Goal: Entertainment & Leisure: Browse casually

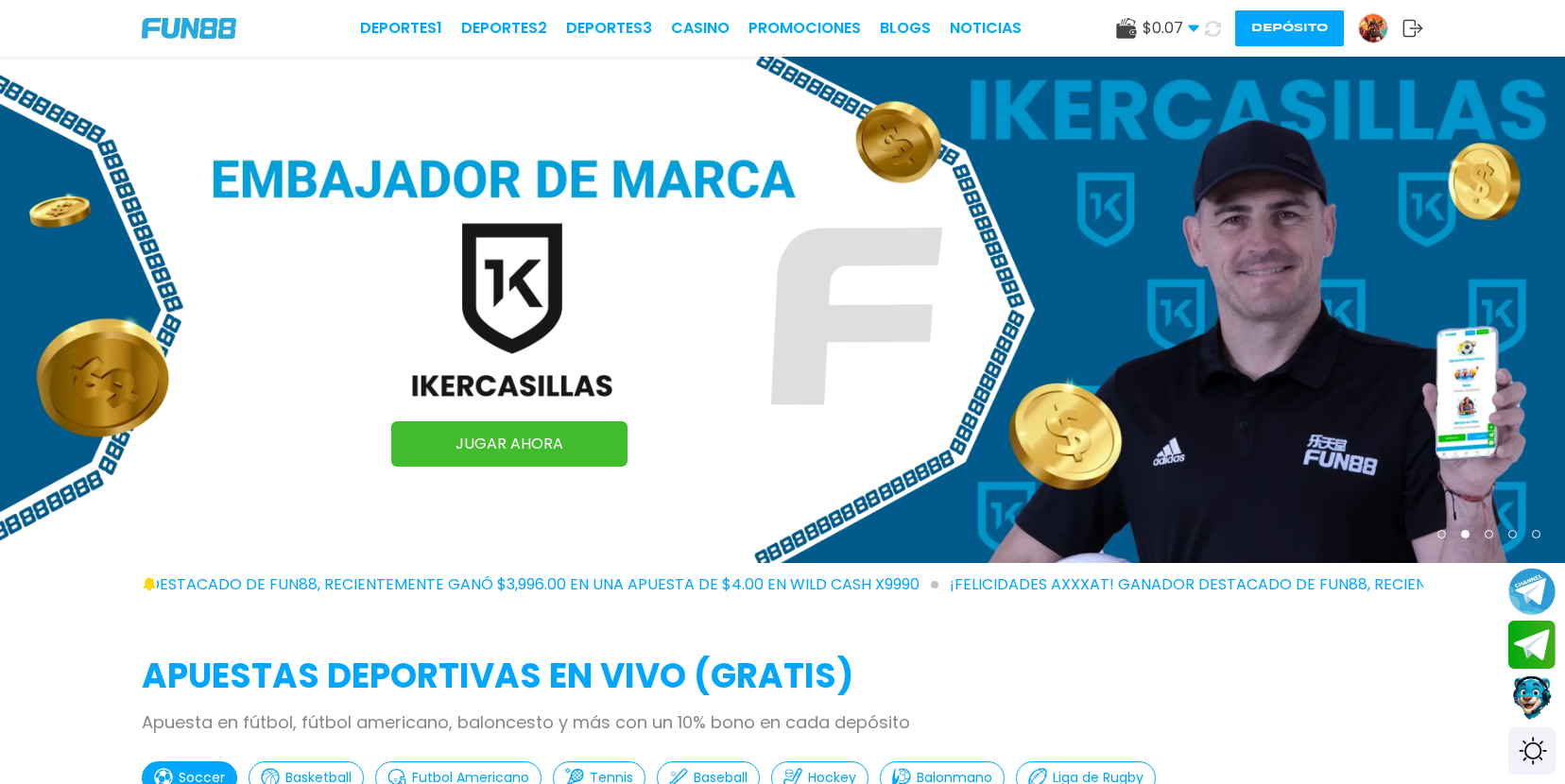
click at [1285, 25] on button "Depósito" at bounding box center [1289, 28] width 109 height 36
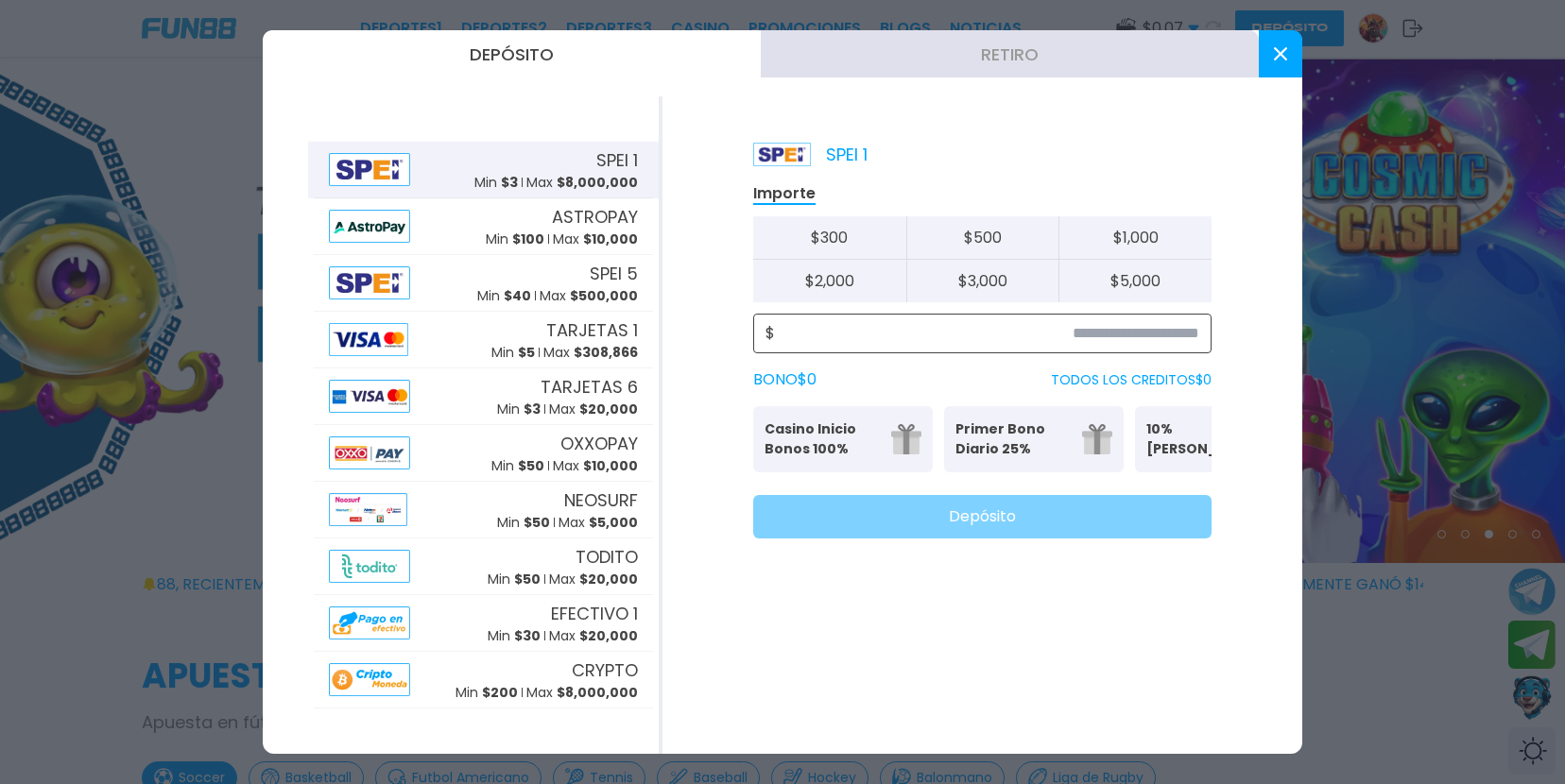
click at [1089, 323] on input at bounding box center [987, 333] width 424 height 23
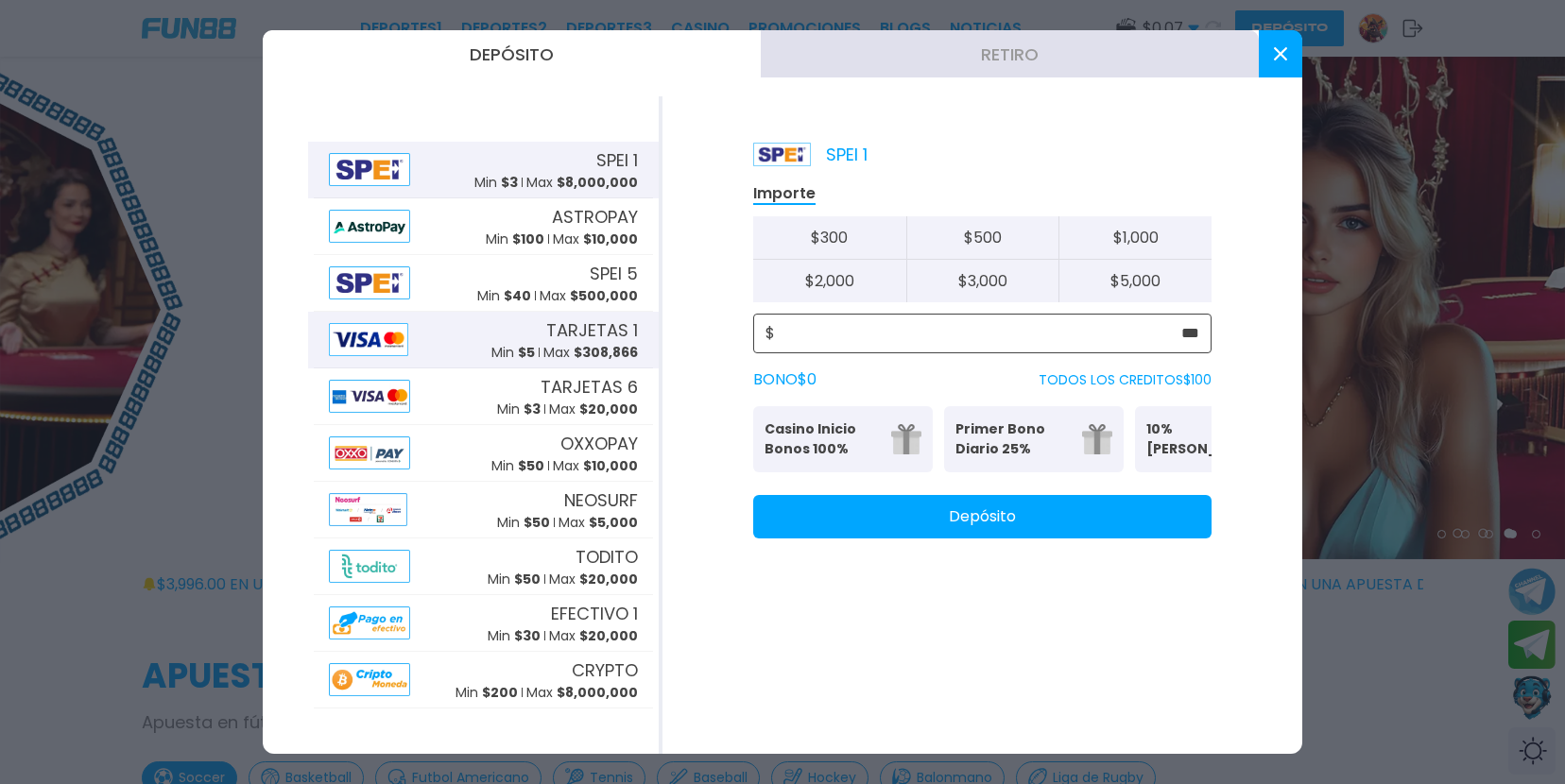
type input "***"
click at [512, 322] on div "TARJETAS 1 Min $ 5 Max $ 308,866" at bounding box center [564, 340] width 147 height 46
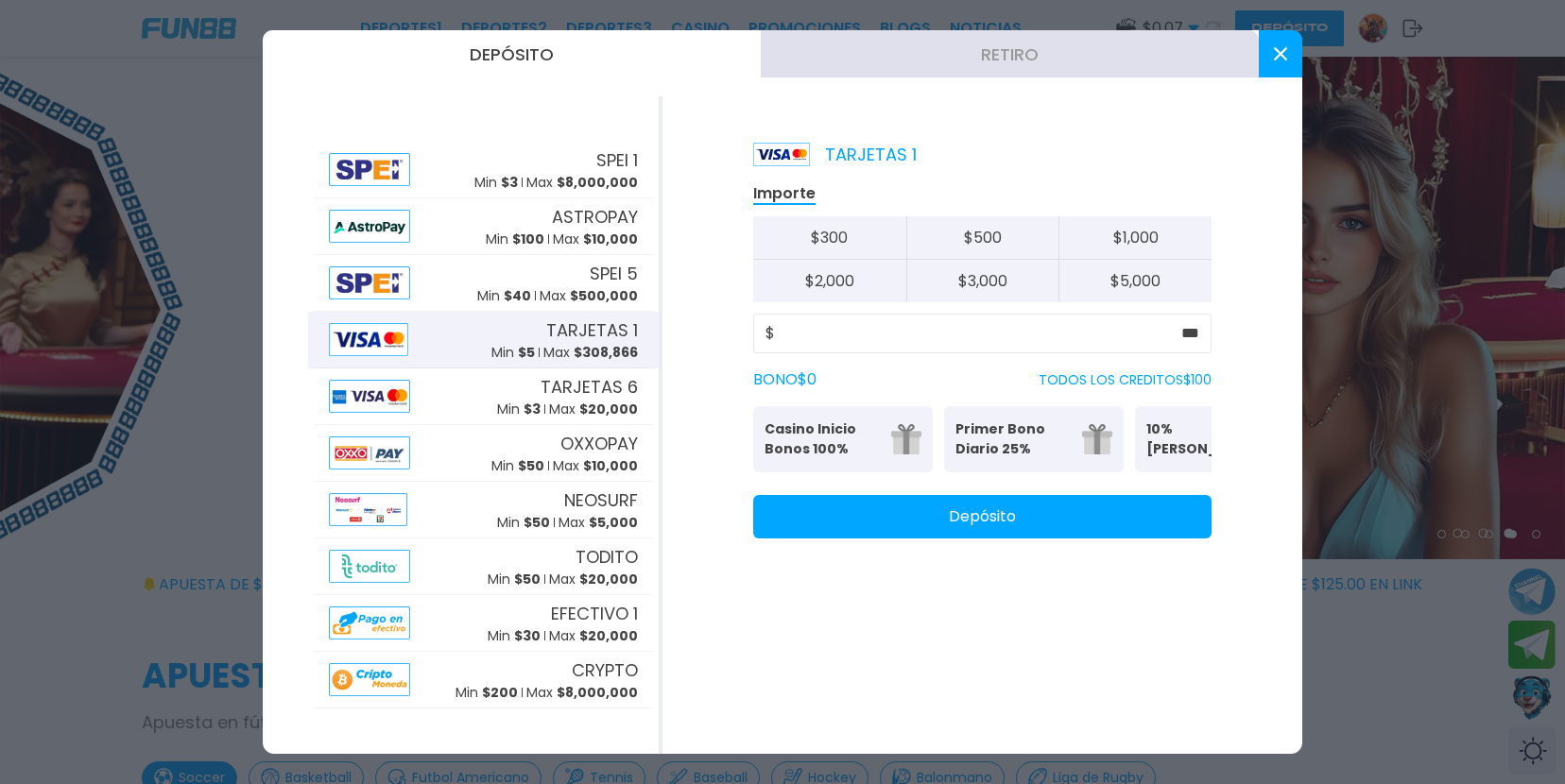
click at [887, 526] on button "Depósito" at bounding box center [982, 516] width 458 height 44
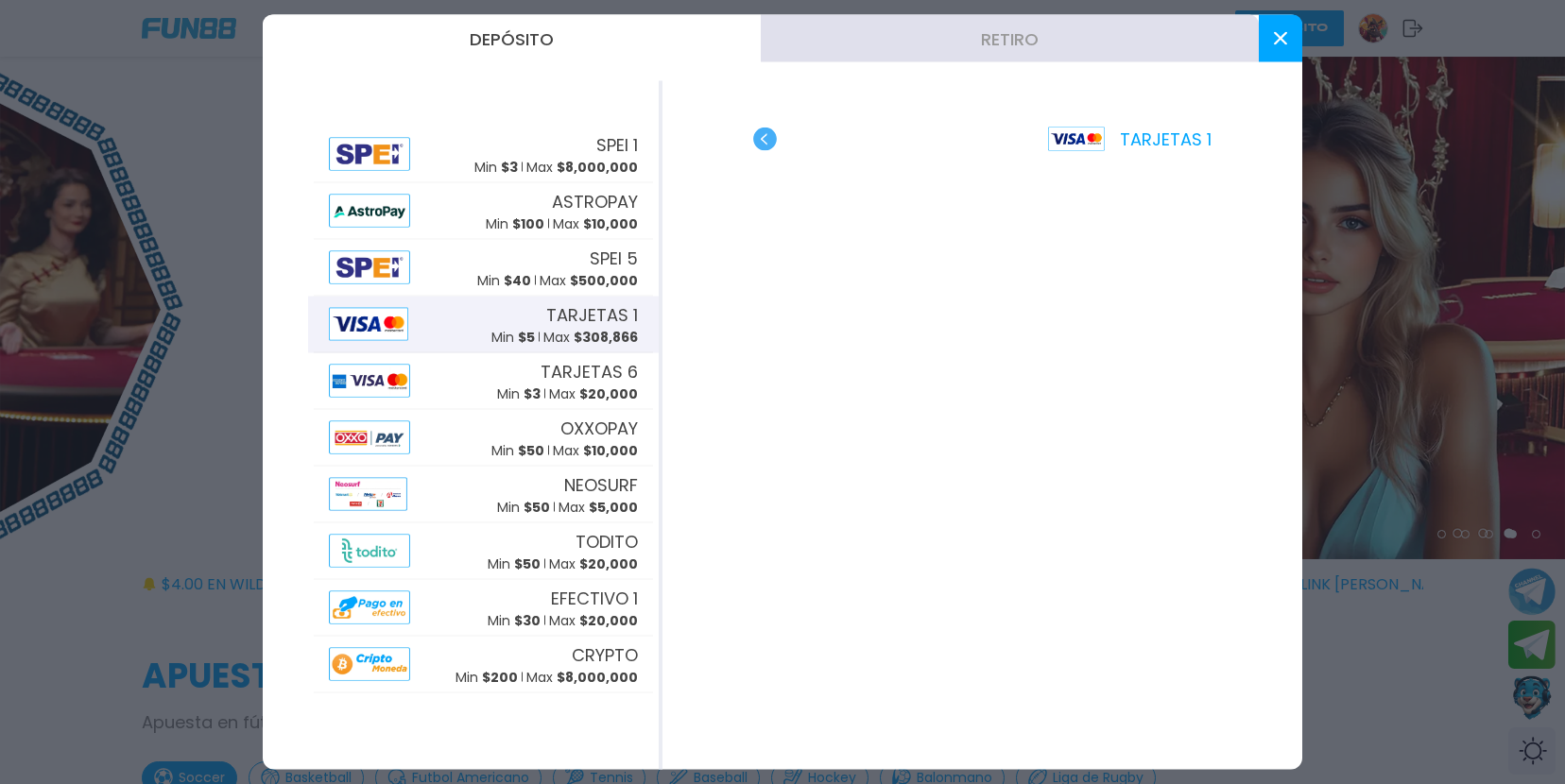
click at [1277, 26] on button at bounding box center [1280, 39] width 44 height 48
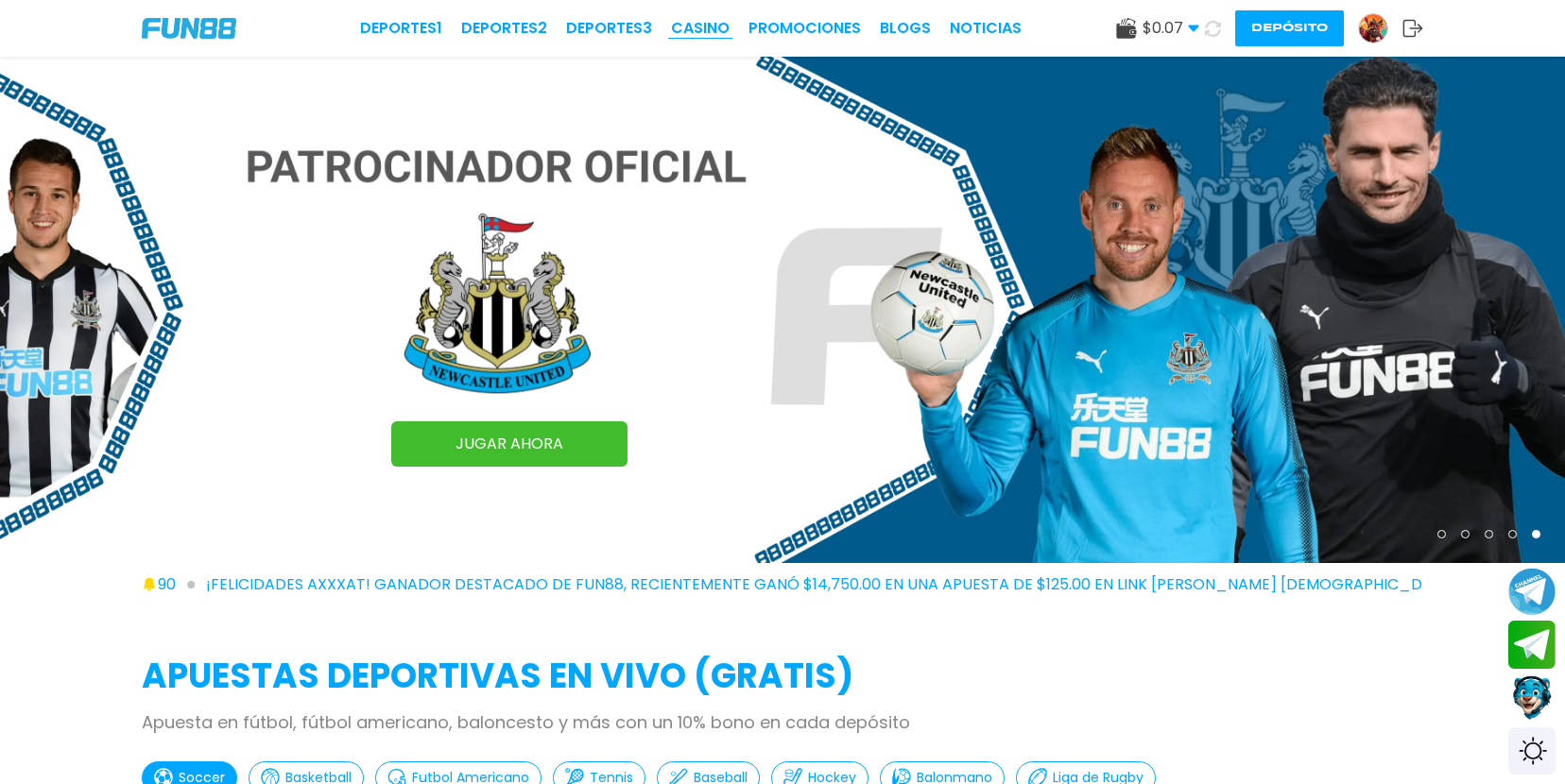
click at [710, 27] on link "CASINO" at bounding box center [699, 28] width 59 height 23
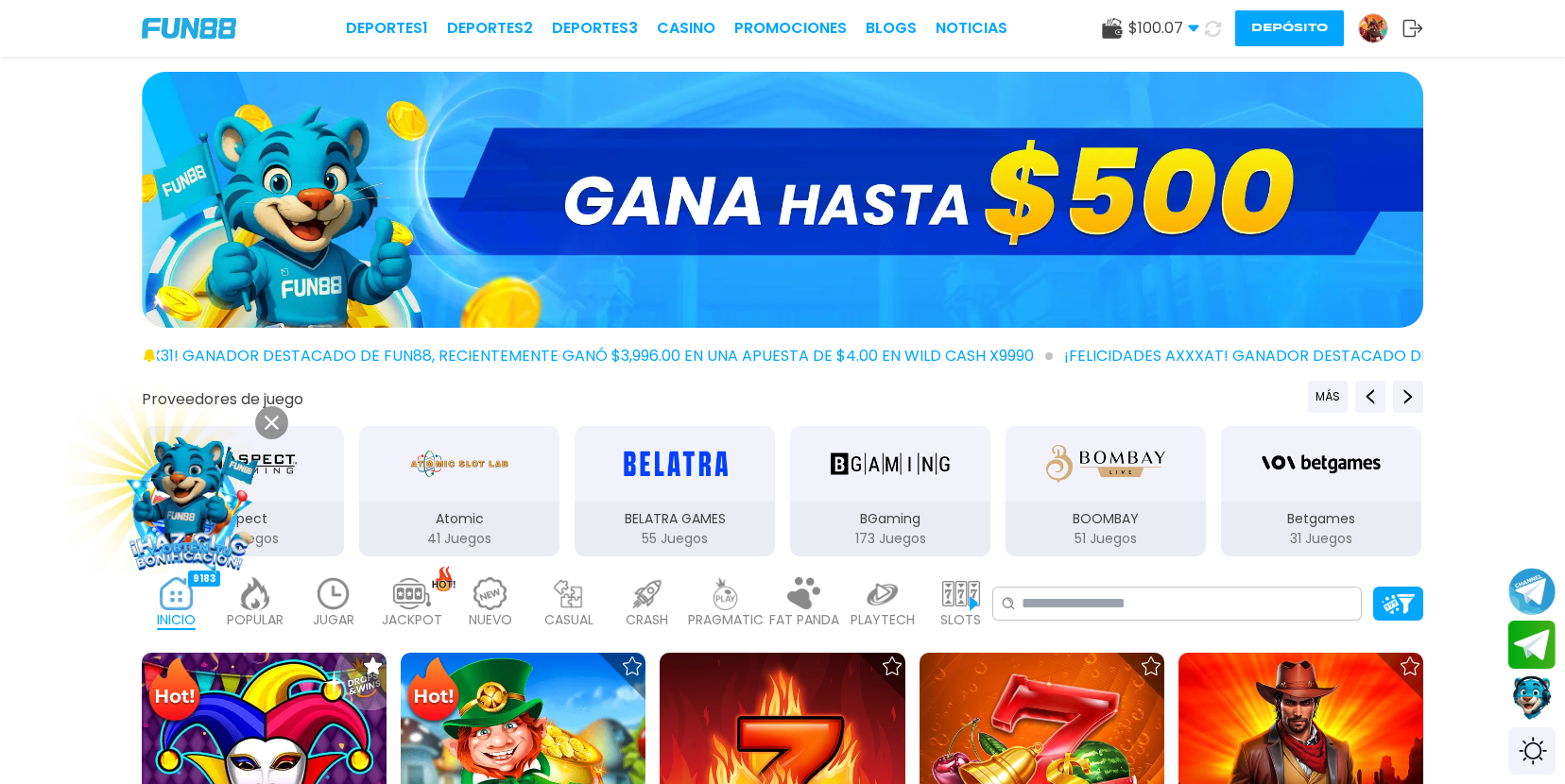
click at [830, 591] on div "FAT PANDA 9" at bounding box center [804, 604] width 69 height 75
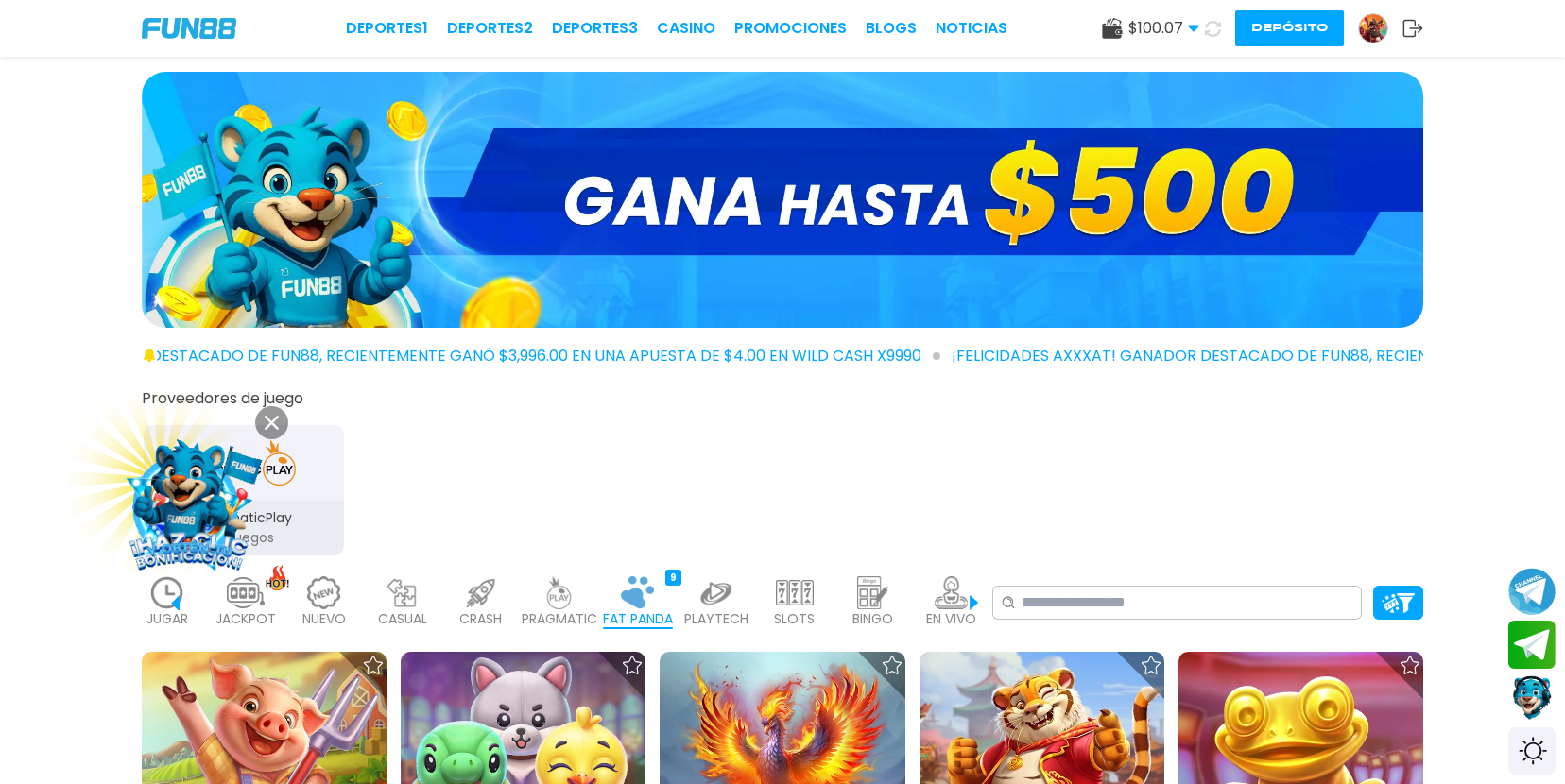
scroll to position [0, 227]
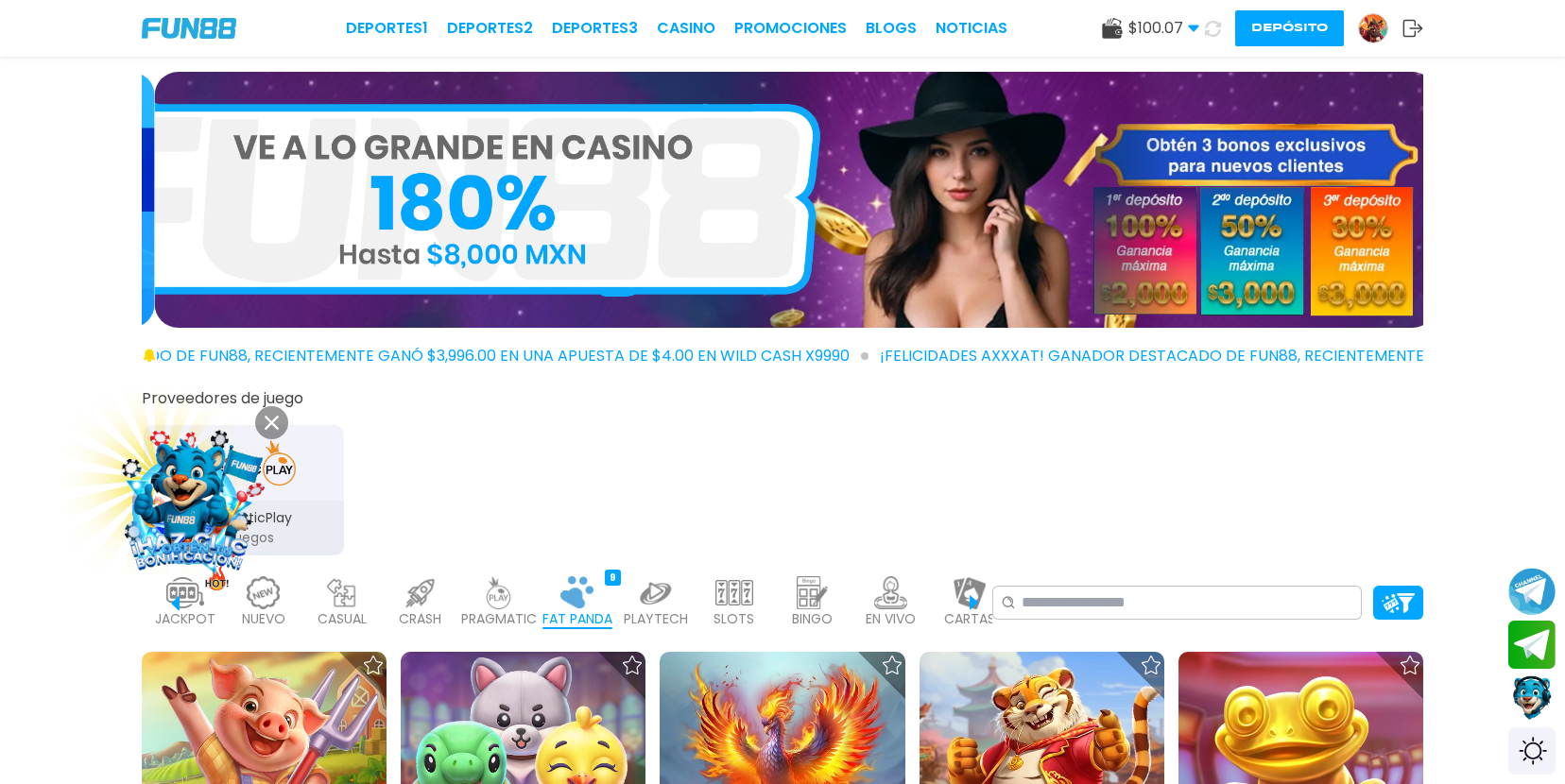
click at [868, 594] on div "EN VIVO 1013" at bounding box center [891, 603] width 69 height 75
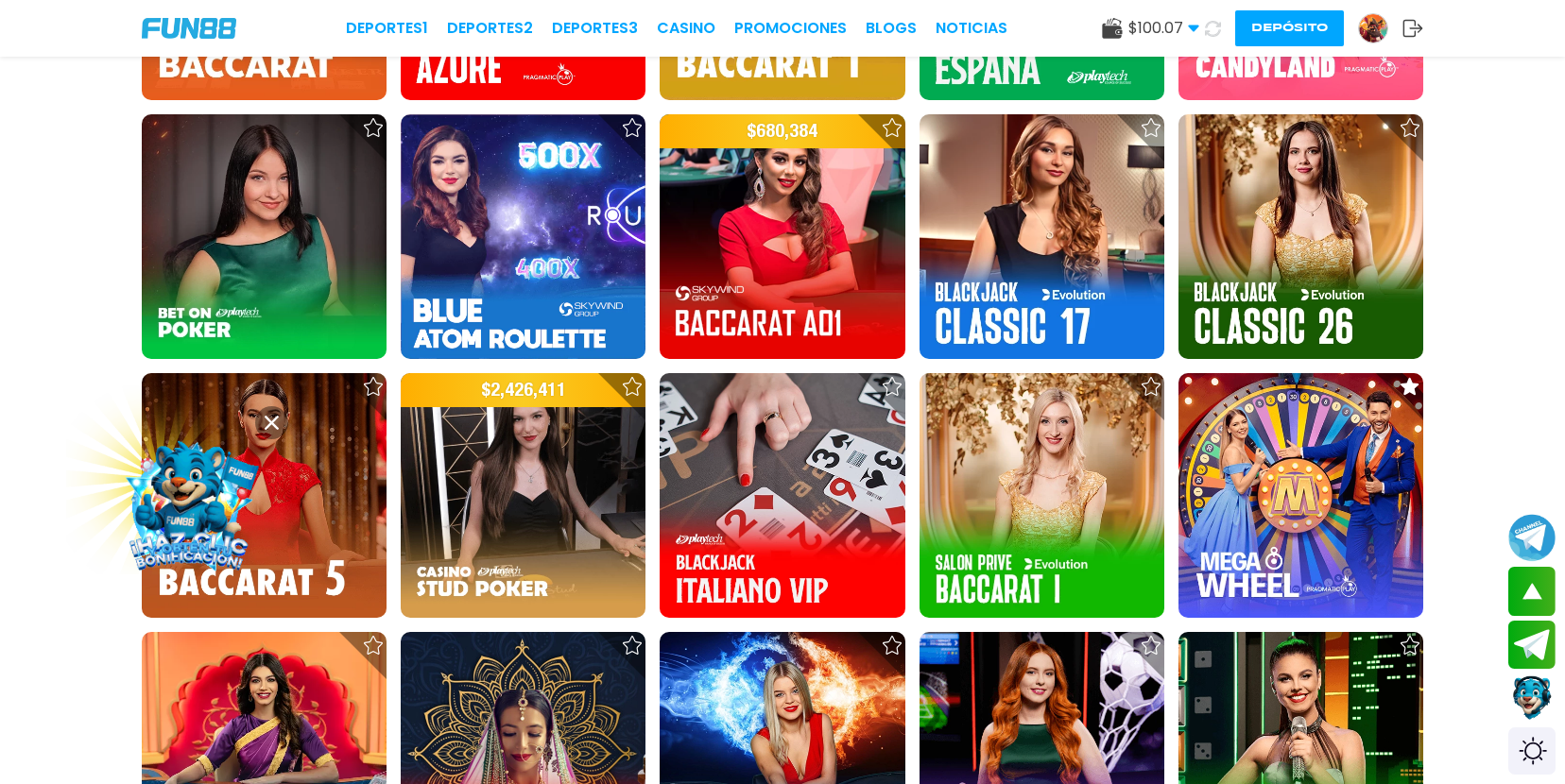
scroll to position [1324, 0]
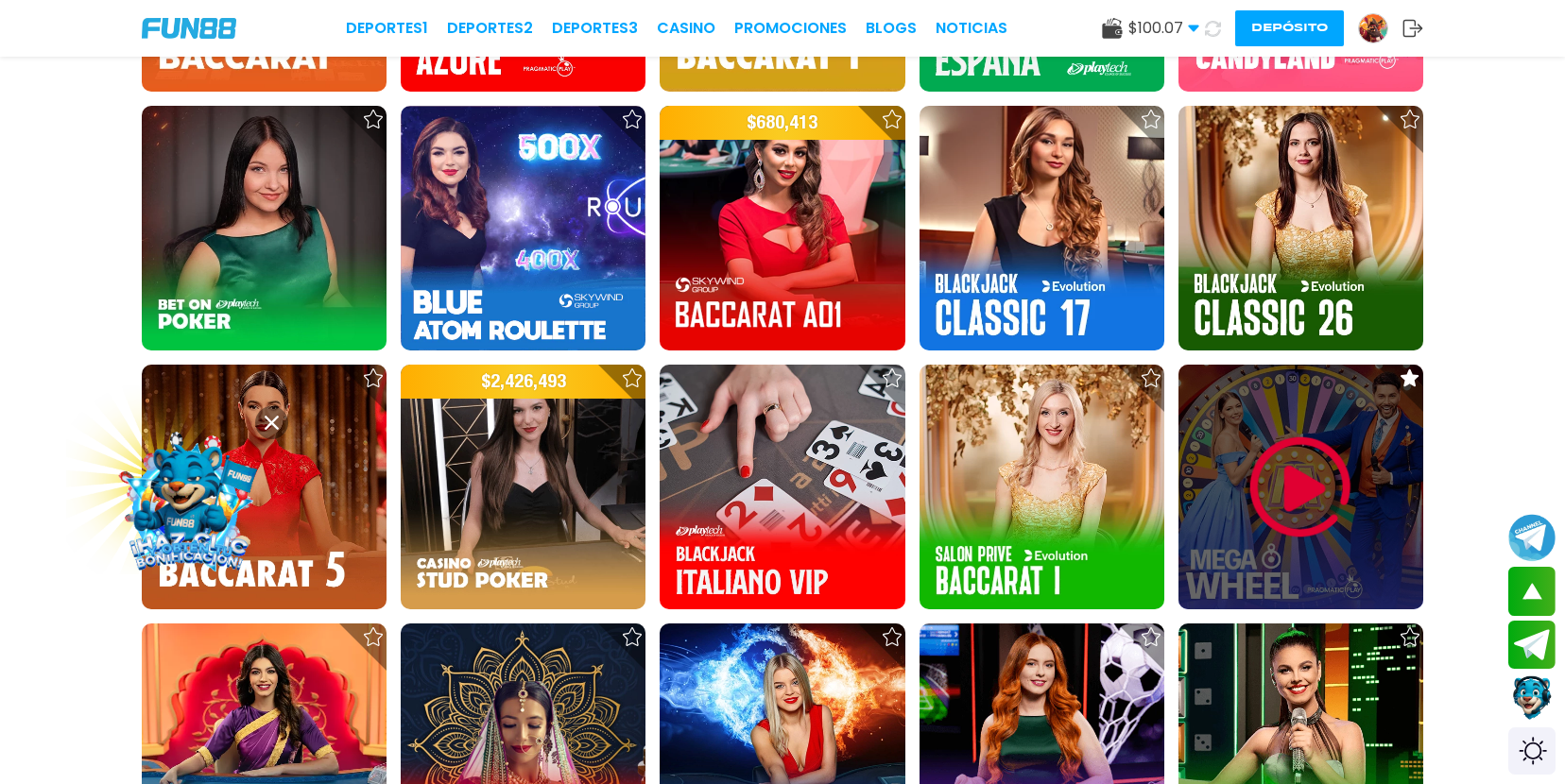
click at [1310, 484] on img at bounding box center [1300, 487] width 113 height 113
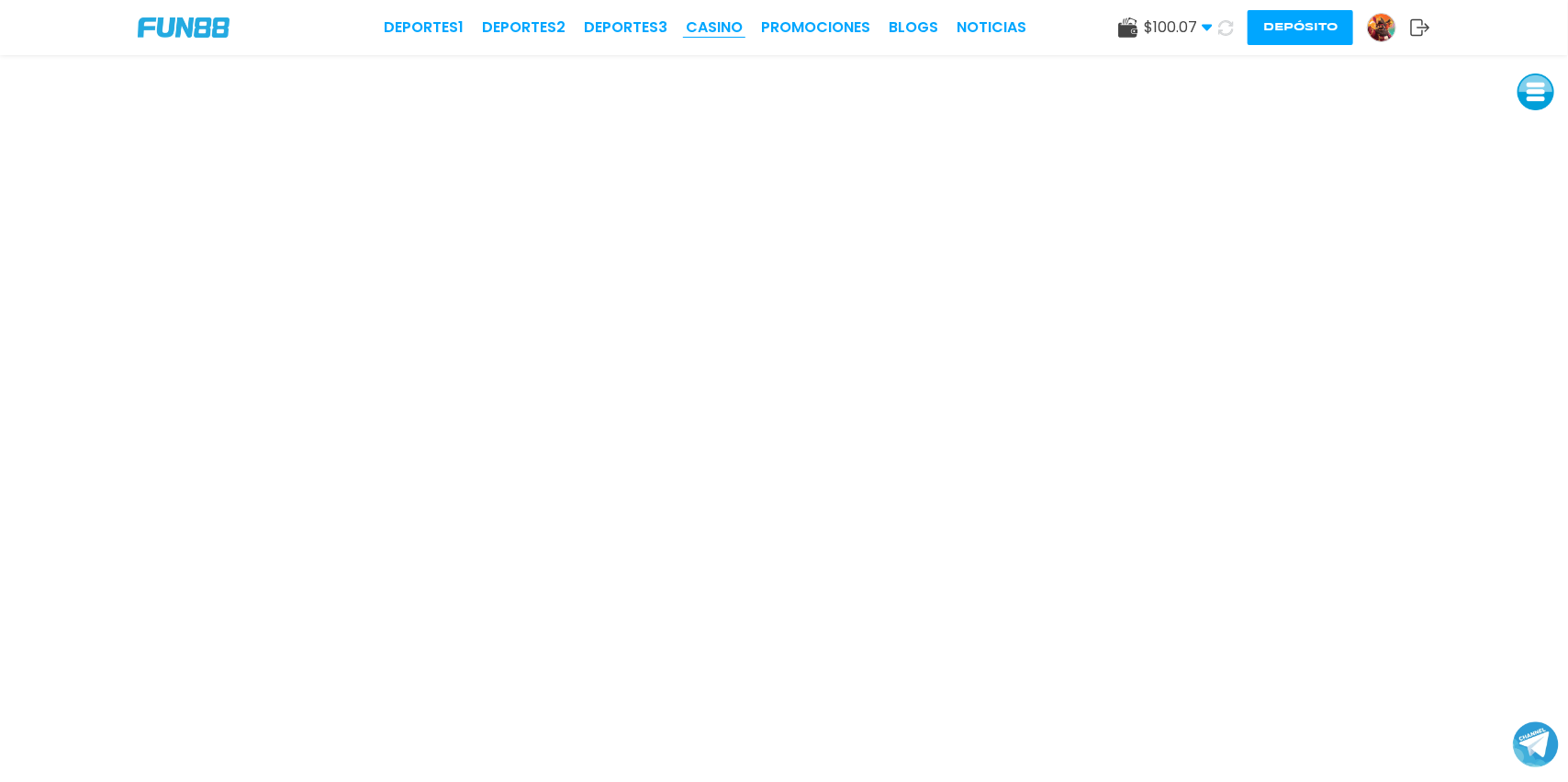
click at [713, 34] on link "CASINO" at bounding box center [714, 27] width 57 height 22
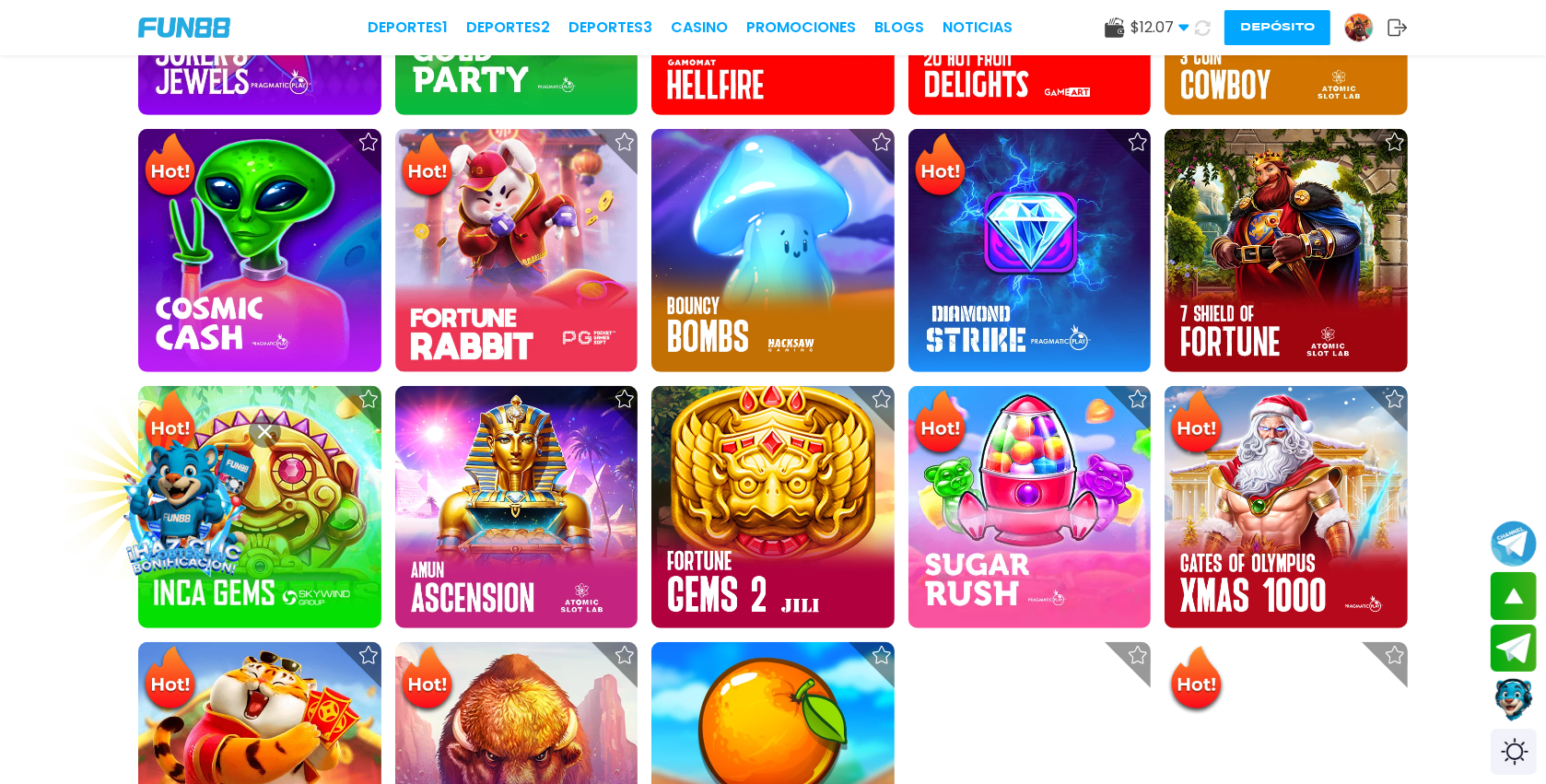
scroll to position [789, 0]
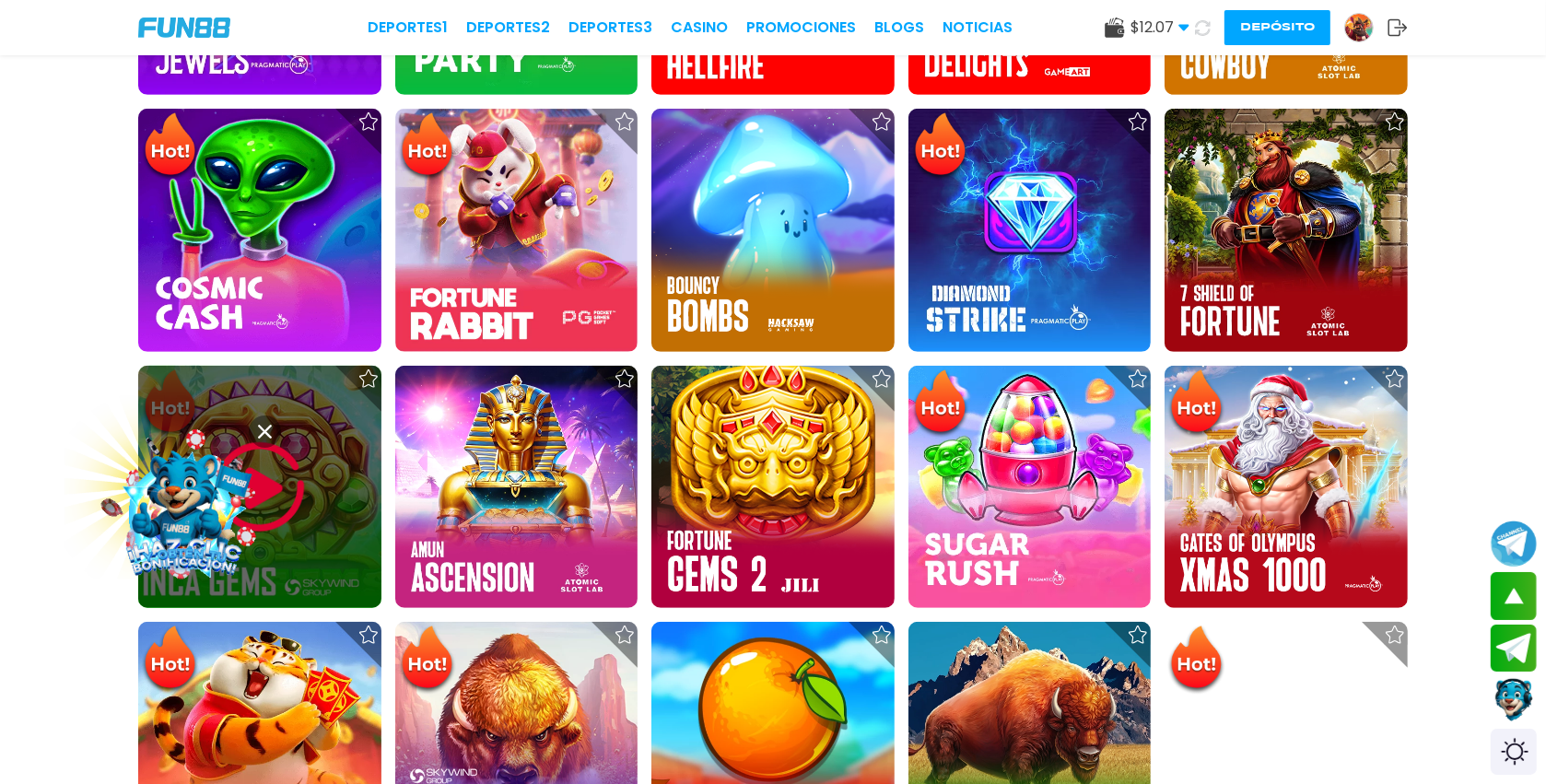
click at [298, 496] on img at bounding box center [260, 487] width 110 height 110
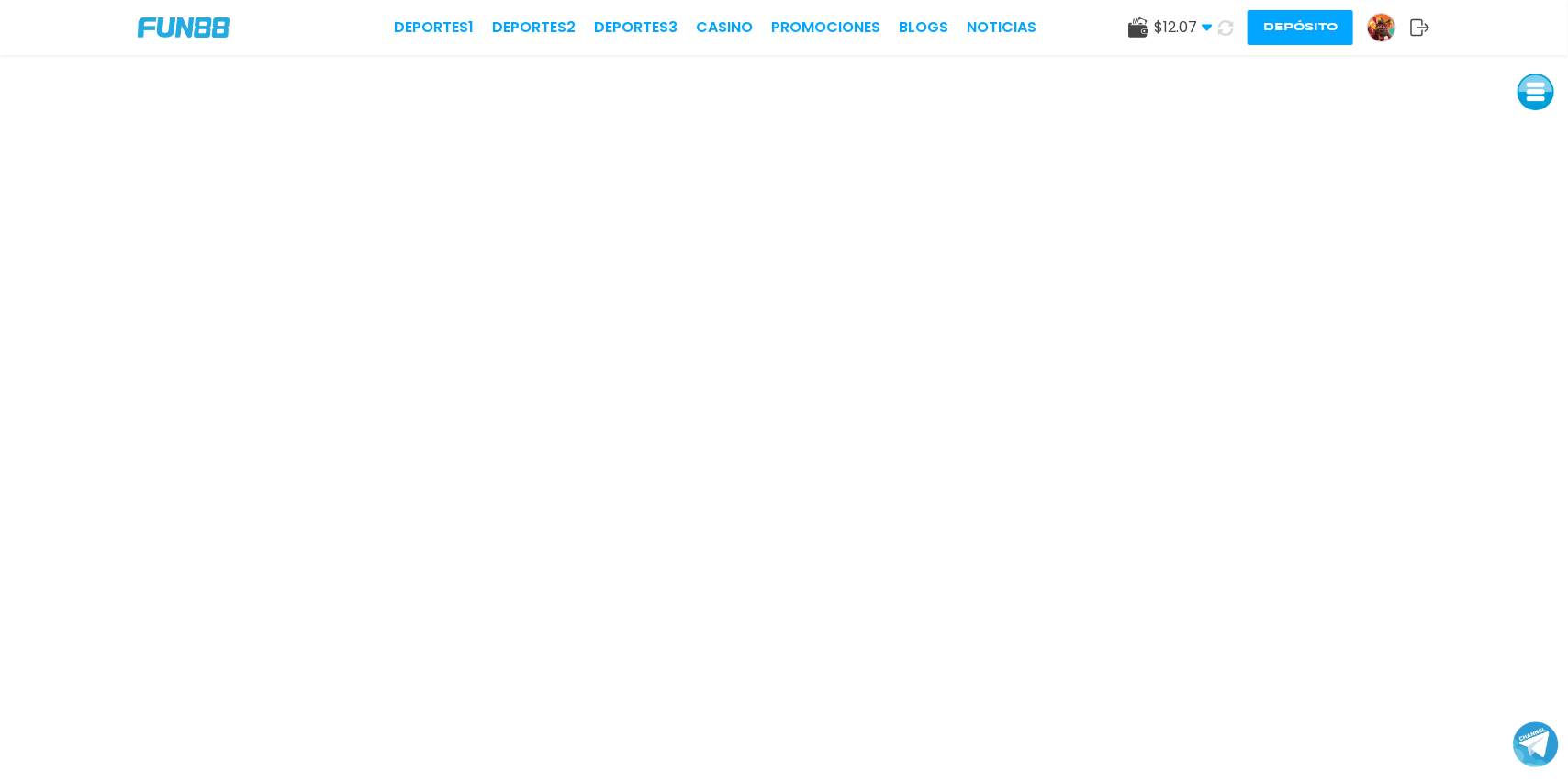
click at [1273, 31] on button "Depósito" at bounding box center [1301, 27] width 106 height 35
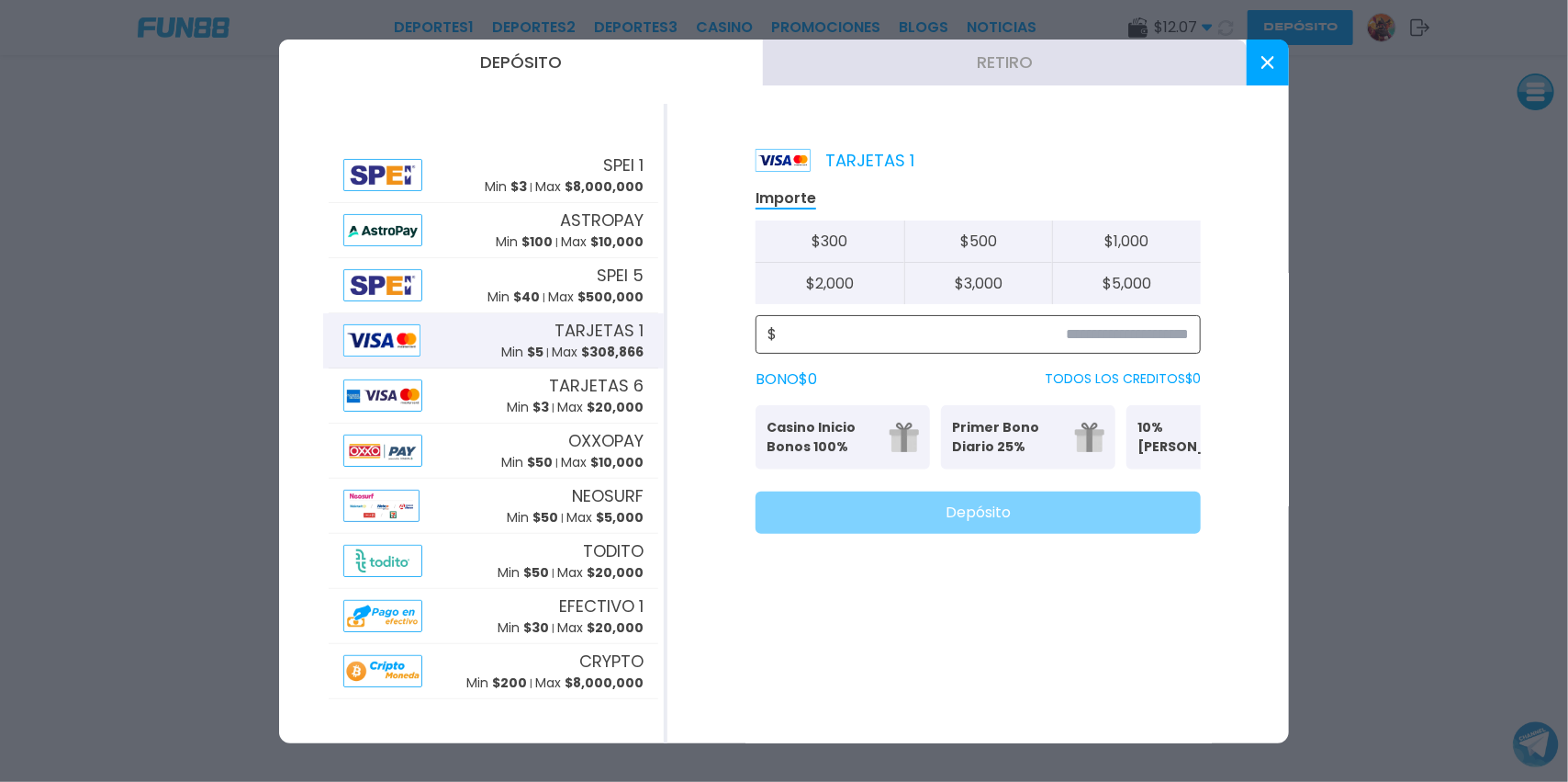
click at [1076, 332] on input at bounding box center [983, 334] width 412 height 22
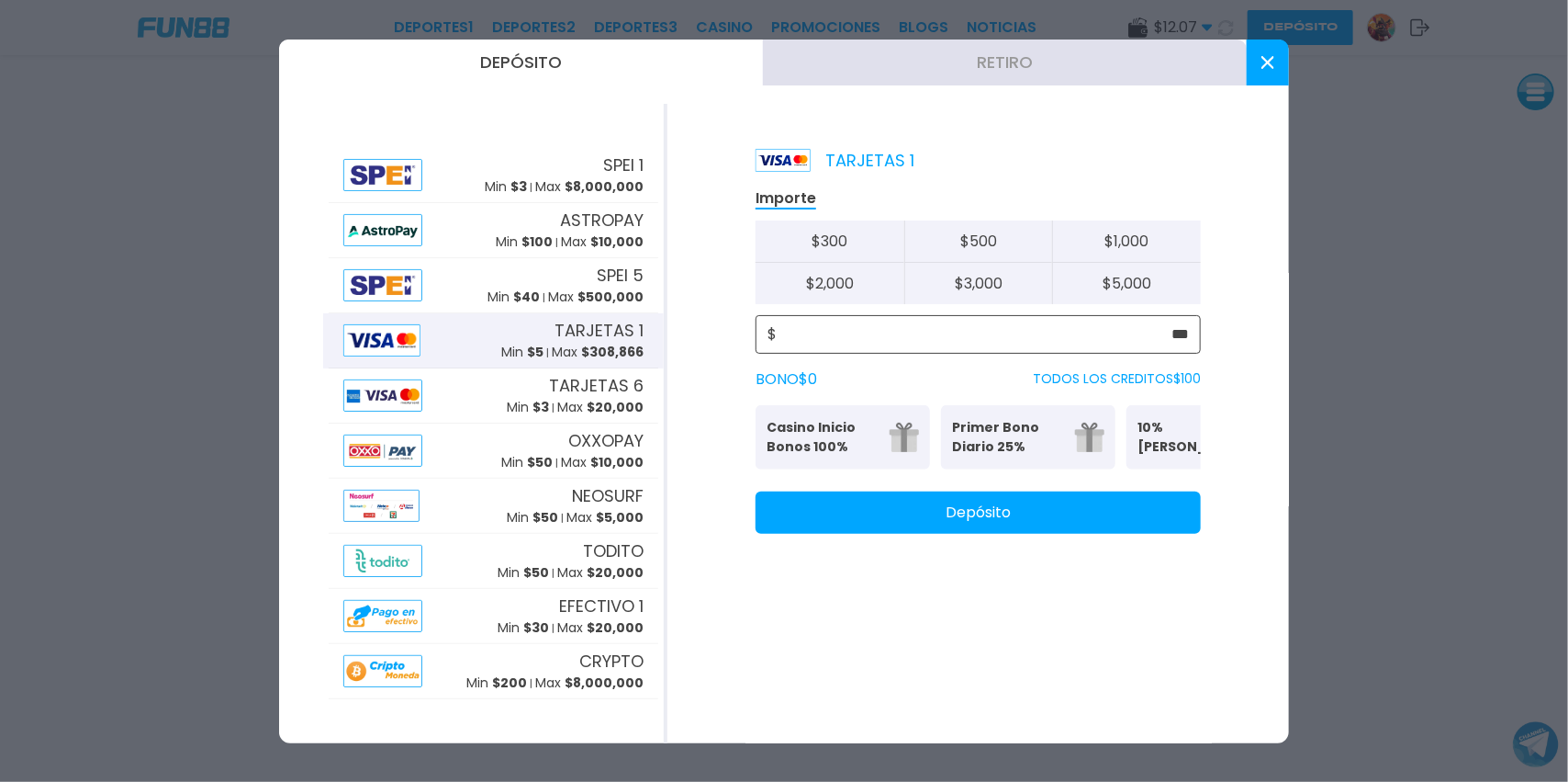
type input "***"
click at [855, 534] on button "Depósito" at bounding box center [978, 513] width 445 height 42
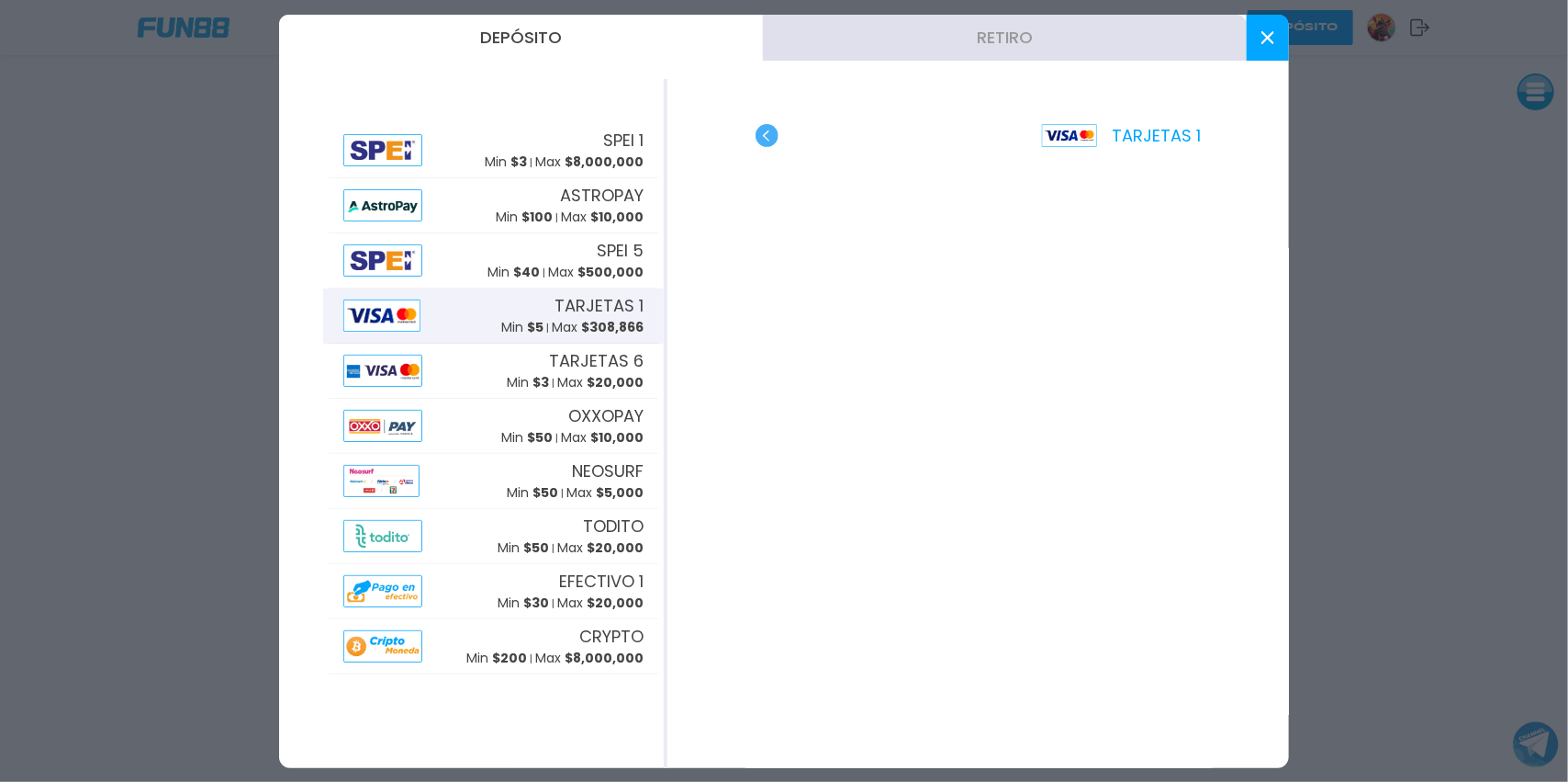
click at [1266, 49] on button at bounding box center [1268, 38] width 42 height 46
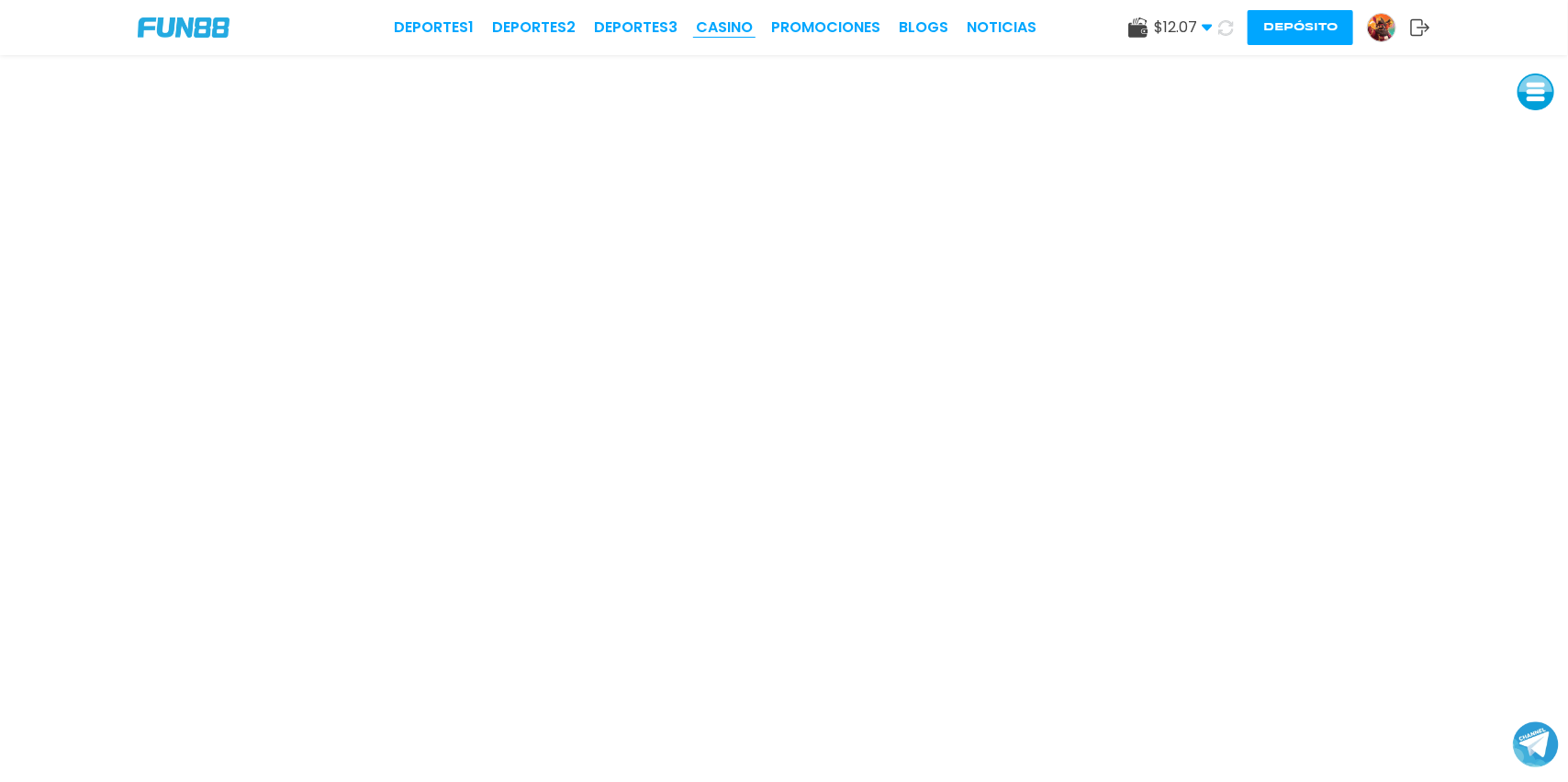
click at [732, 24] on div "Deportes 1 Deportes 2 Deportes 3 CASINO Promociones BLOGS NOTICIAS $ 12.07 Dine…" at bounding box center [784, 27] width 1568 height 55
click at [732, 24] on link "CASINO" at bounding box center [724, 27] width 57 height 22
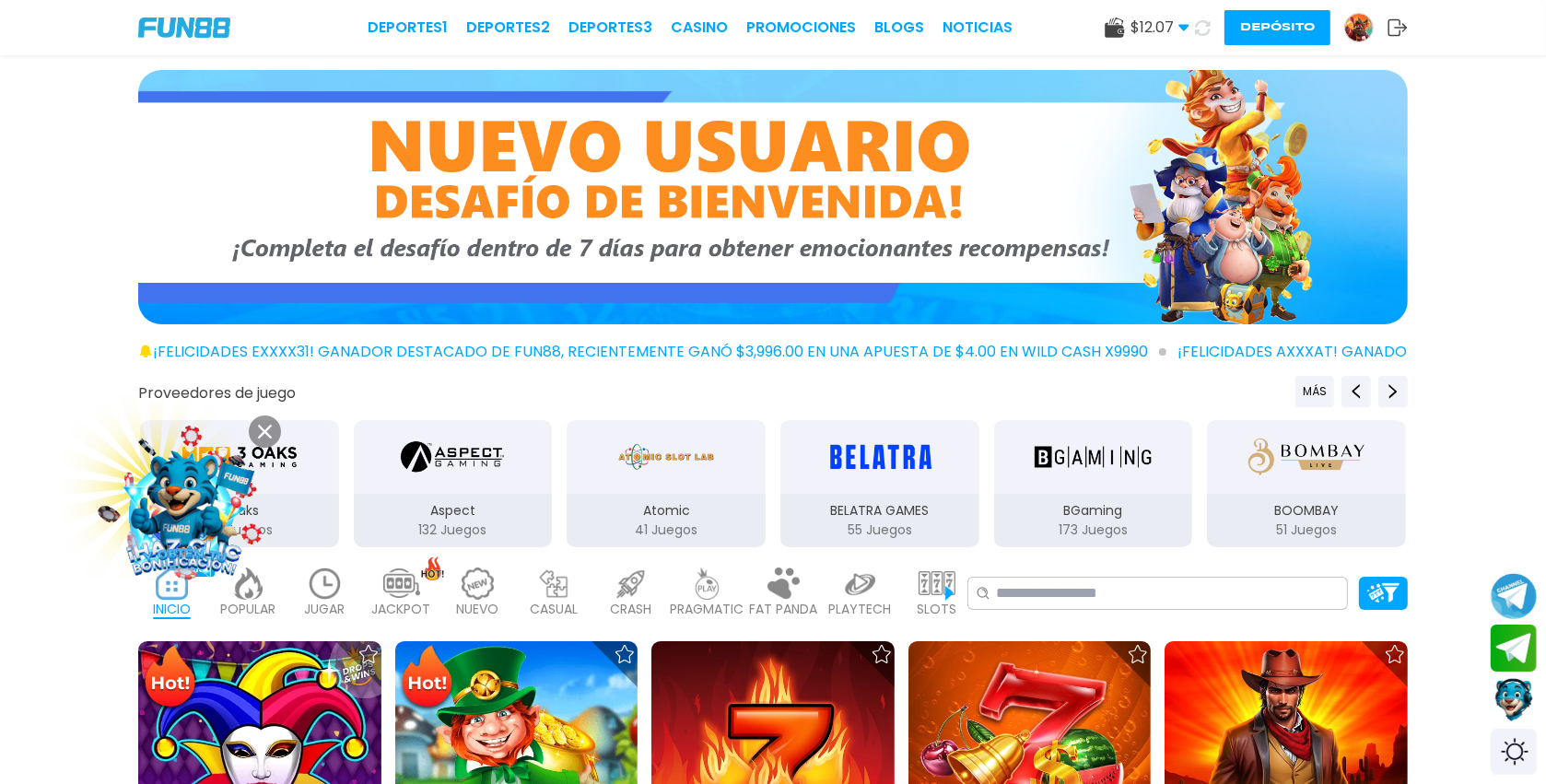
click at [825, 583] on div "INICIO 9183 POPULAR 40 JUGAR 9 JACKPOT 133 NUEVO 1656 CASUAL 17 CRASH 50 PRAGMA…" at bounding box center [553, 593] width 830 height 73
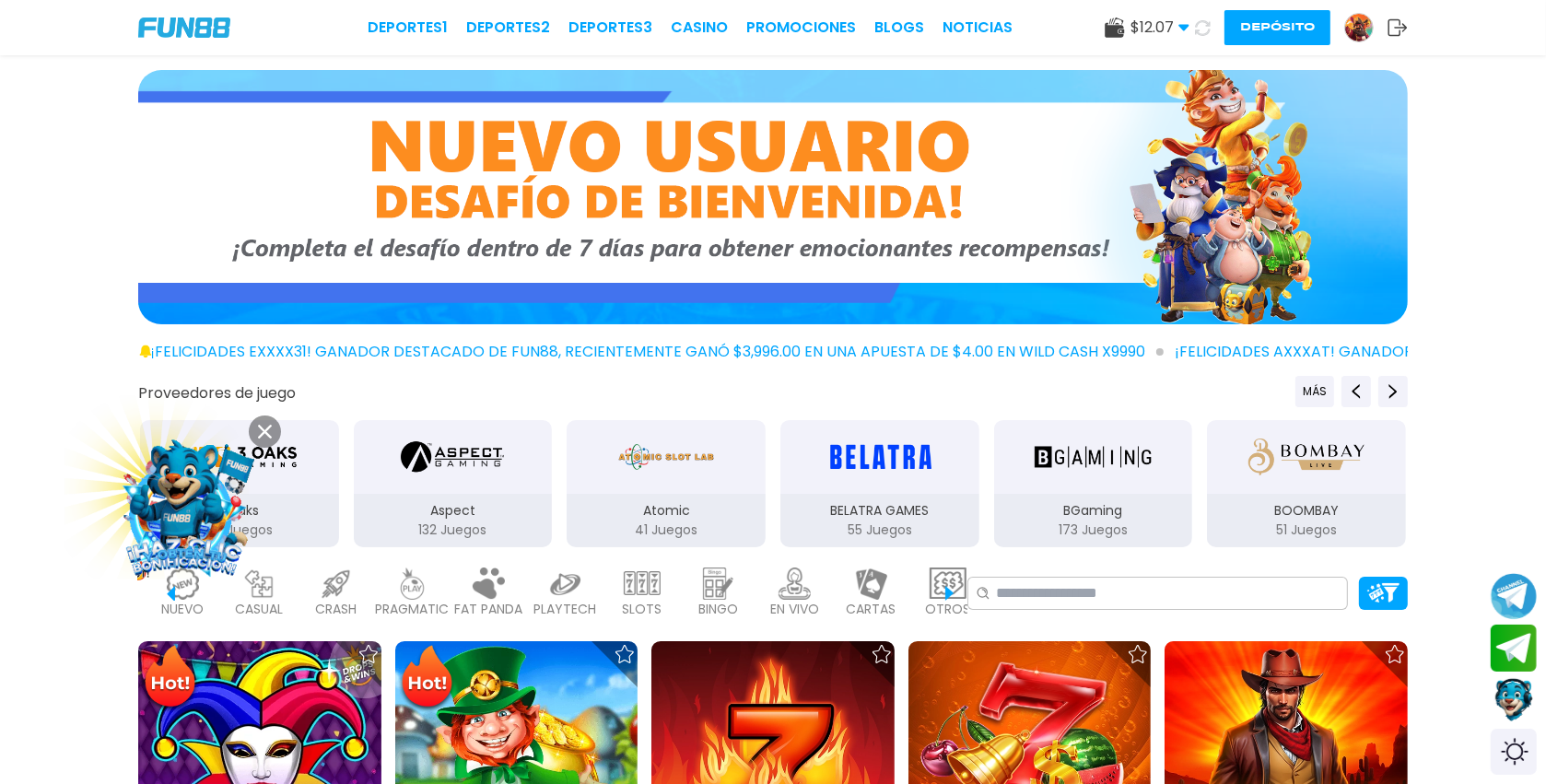
scroll to position [0, 330]
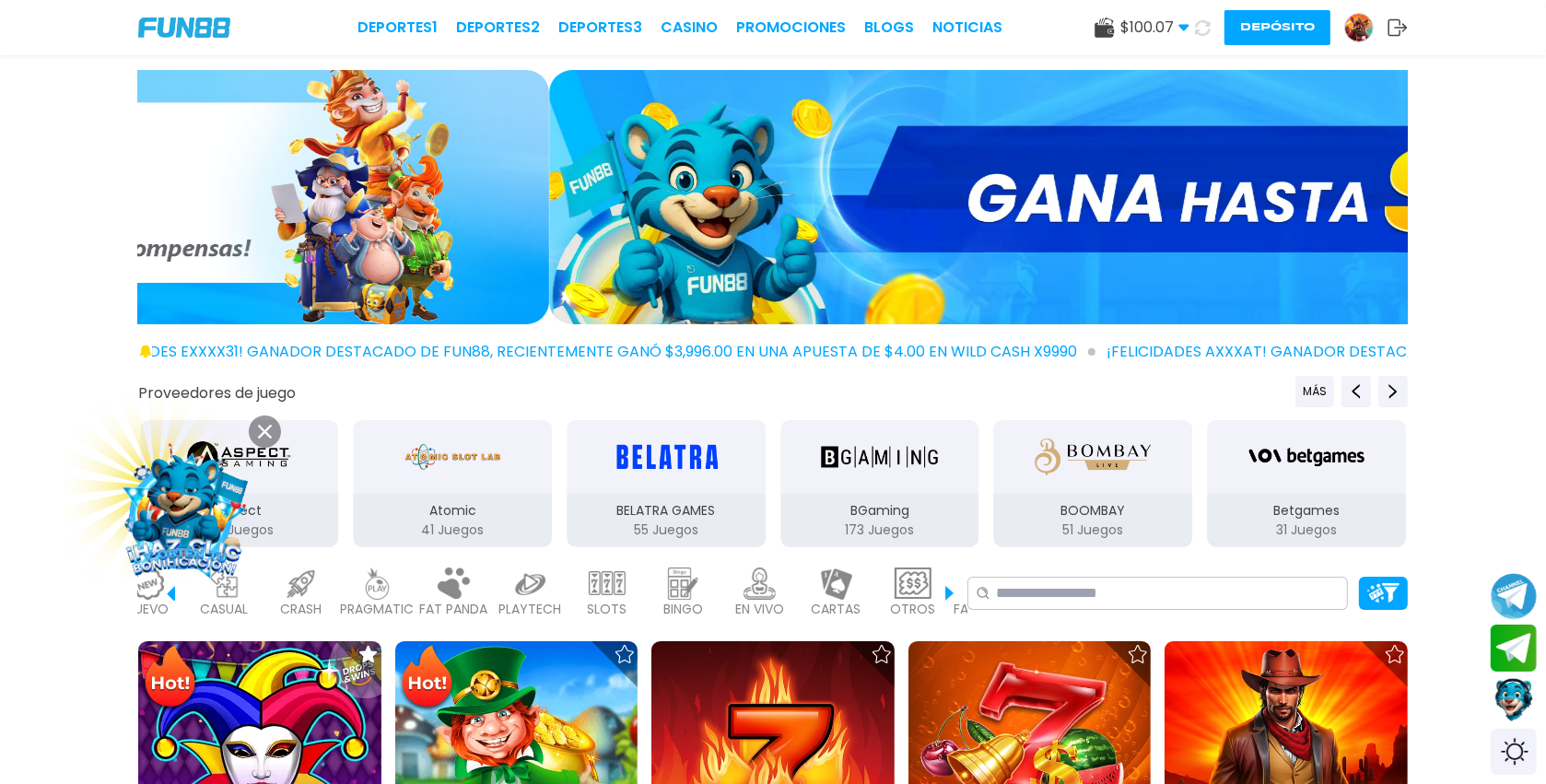
click at [759, 599] on p "EN VIVO" at bounding box center [759, 609] width 48 height 19
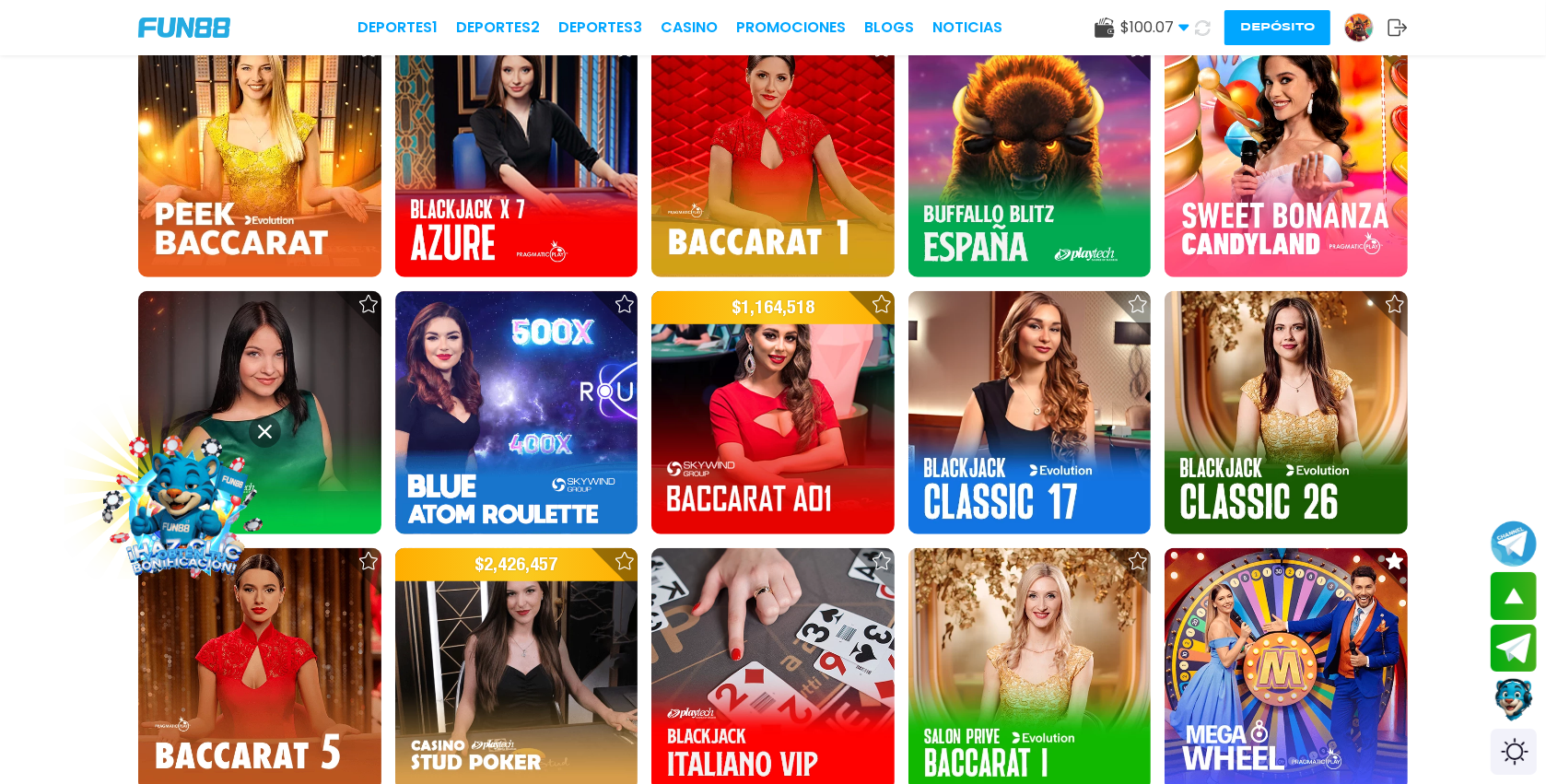
scroll to position [1248, 0]
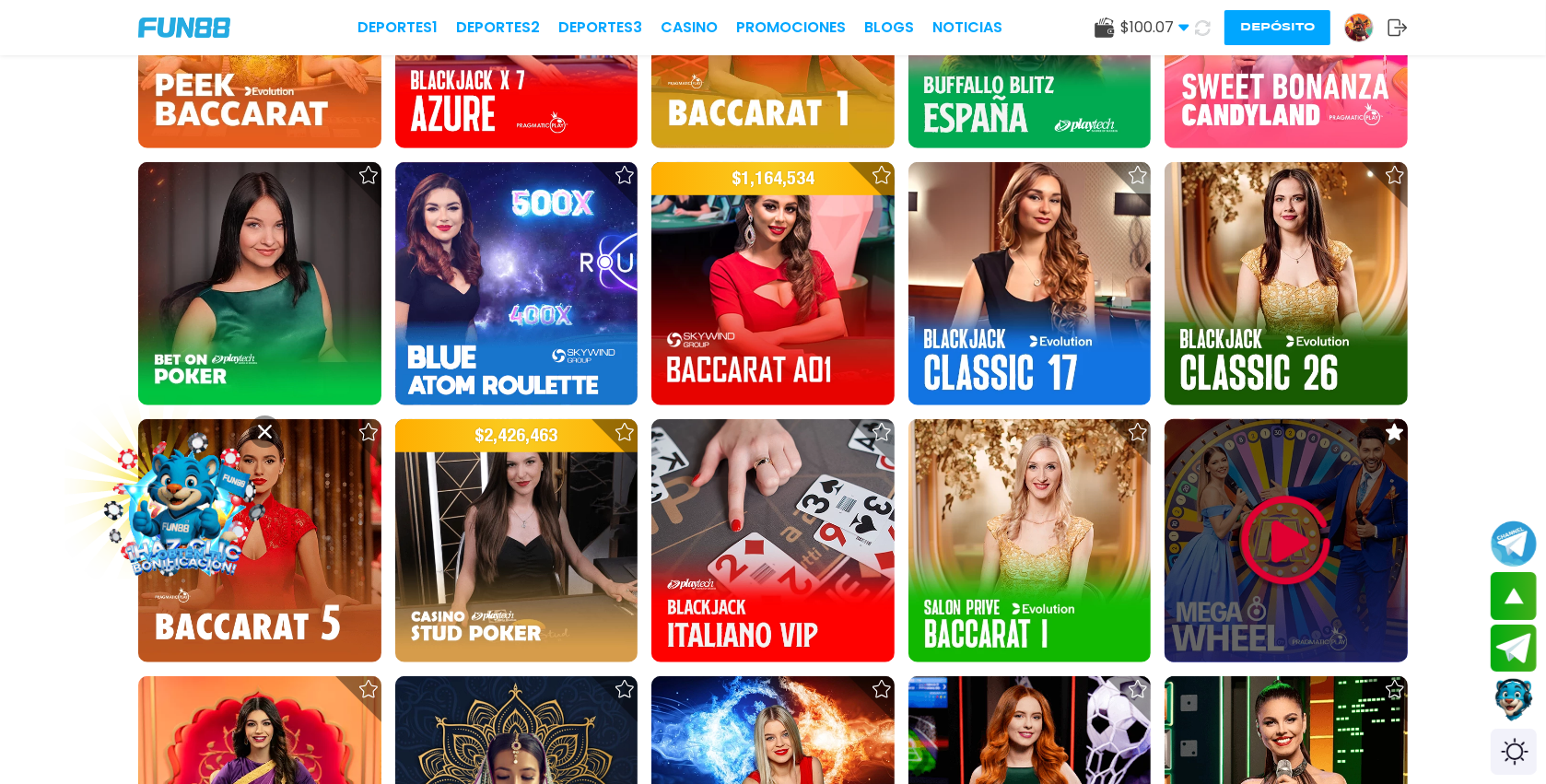
click at [1290, 500] on img at bounding box center [1286, 540] width 110 height 110
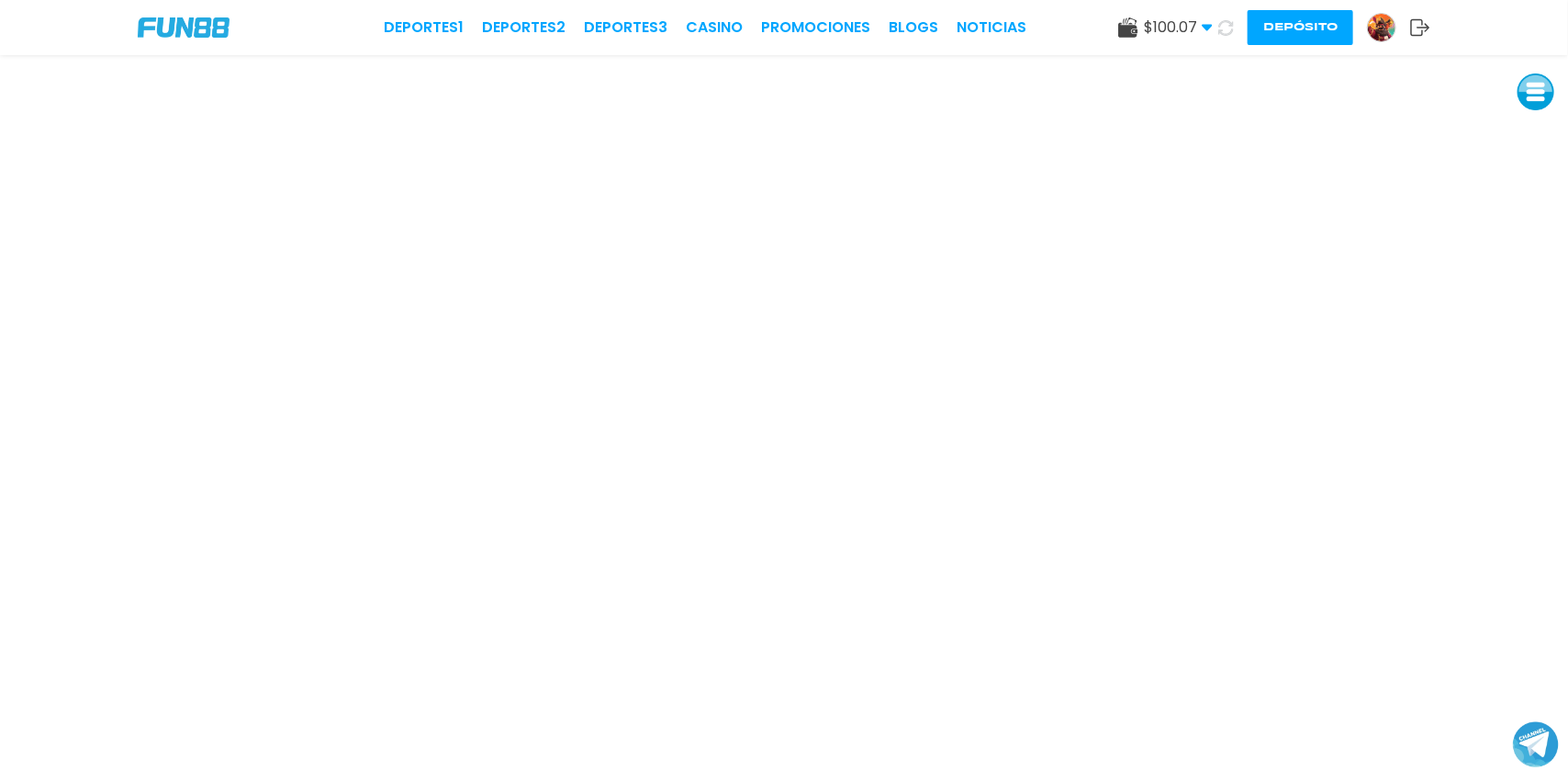
click at [710, 14] on div "Deportes 1 Deportes 2 Deportes 3 CASINO Promociones BLOGS NOTICIAS $ 100.07 Din…" at bounding box center [784, 27] width 1568 height 55
click at [712, 24] on link "CASINO" at bounding box center [714, 27] width 57 height 22
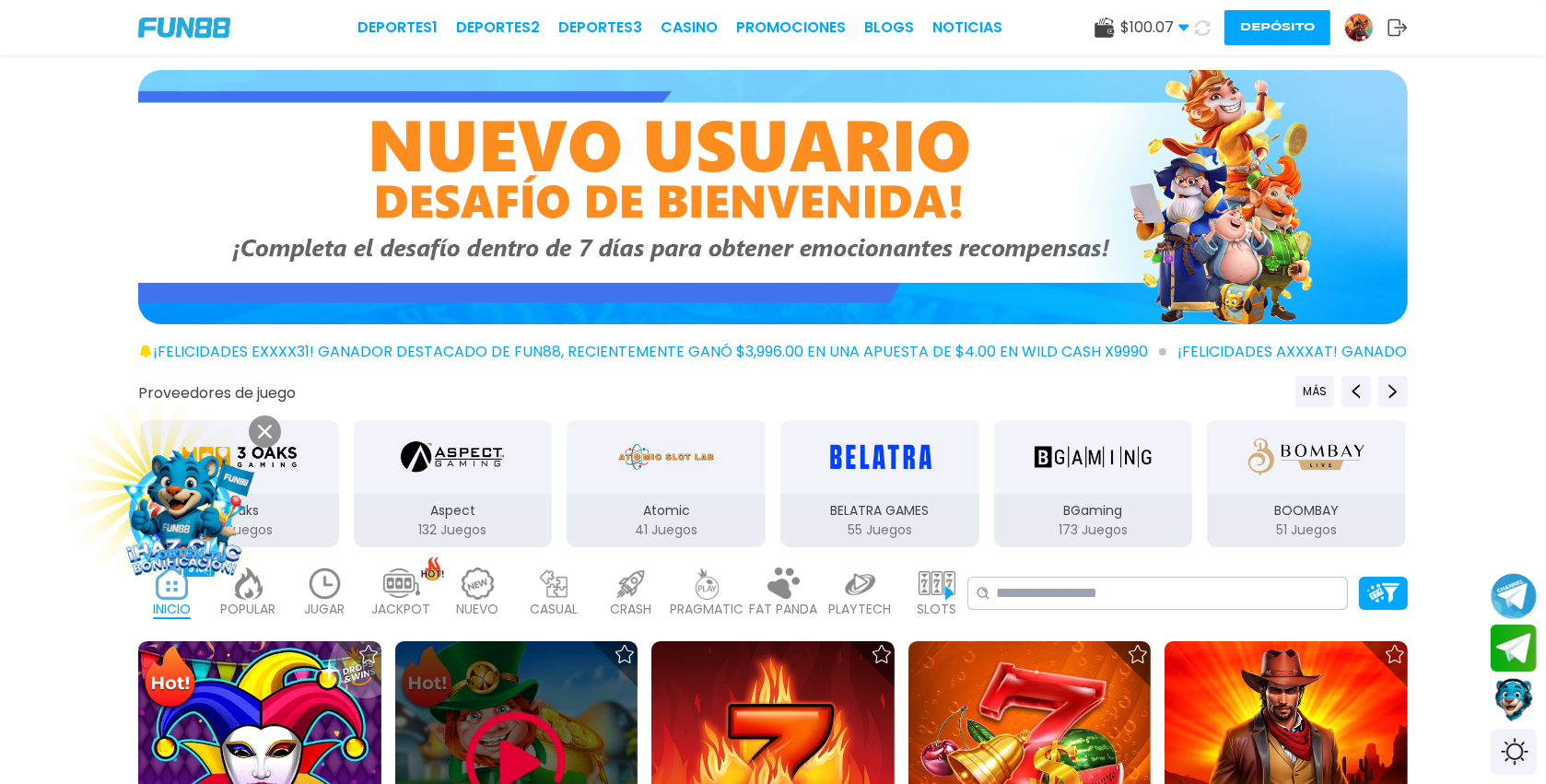
click at [494, 708] on img at bounding box center [515, 762] width 110 height 110
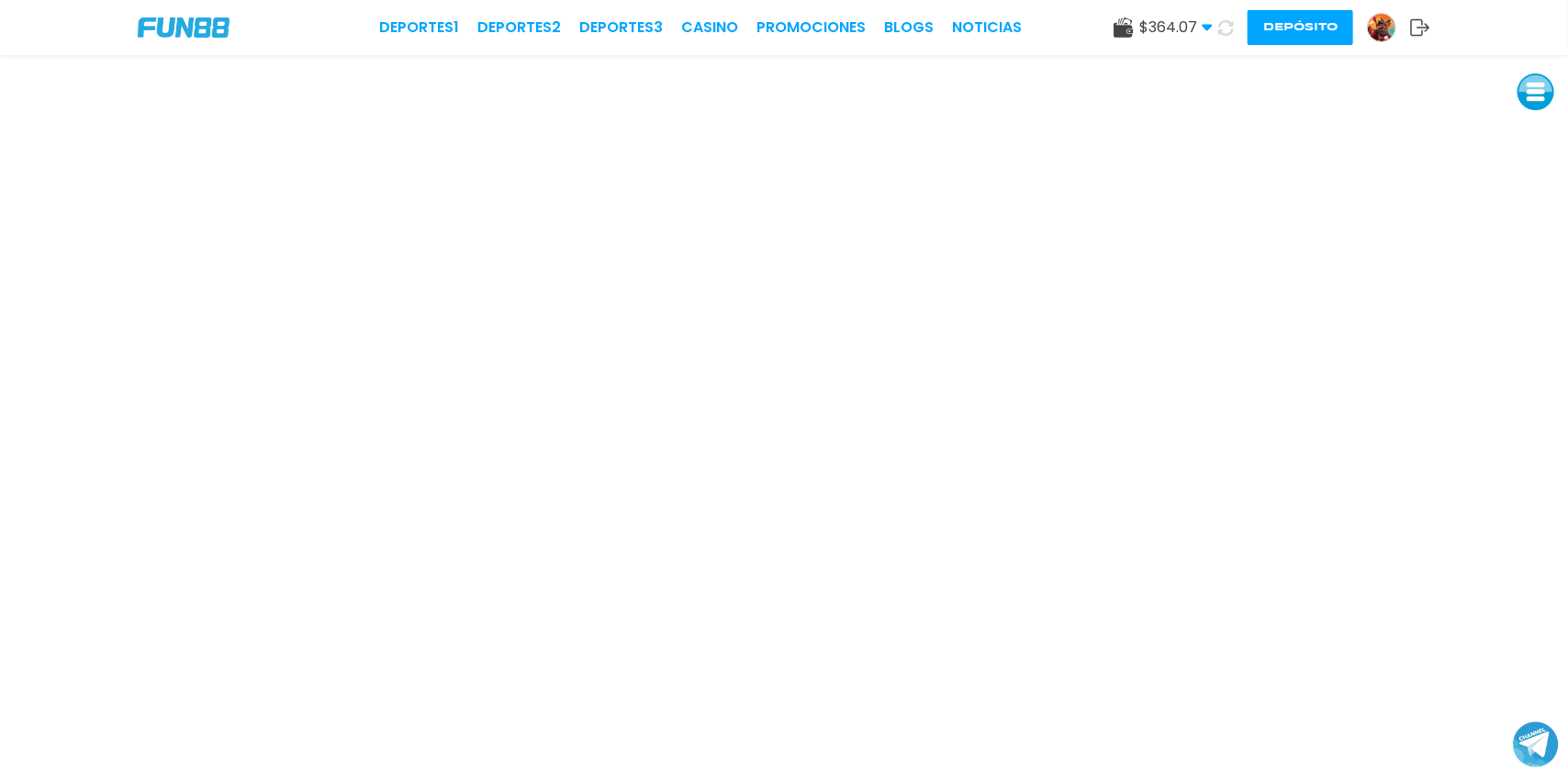
click at [1282, 31] on button "Depósito" at bounding box center [1301, 27] width 106 height 35
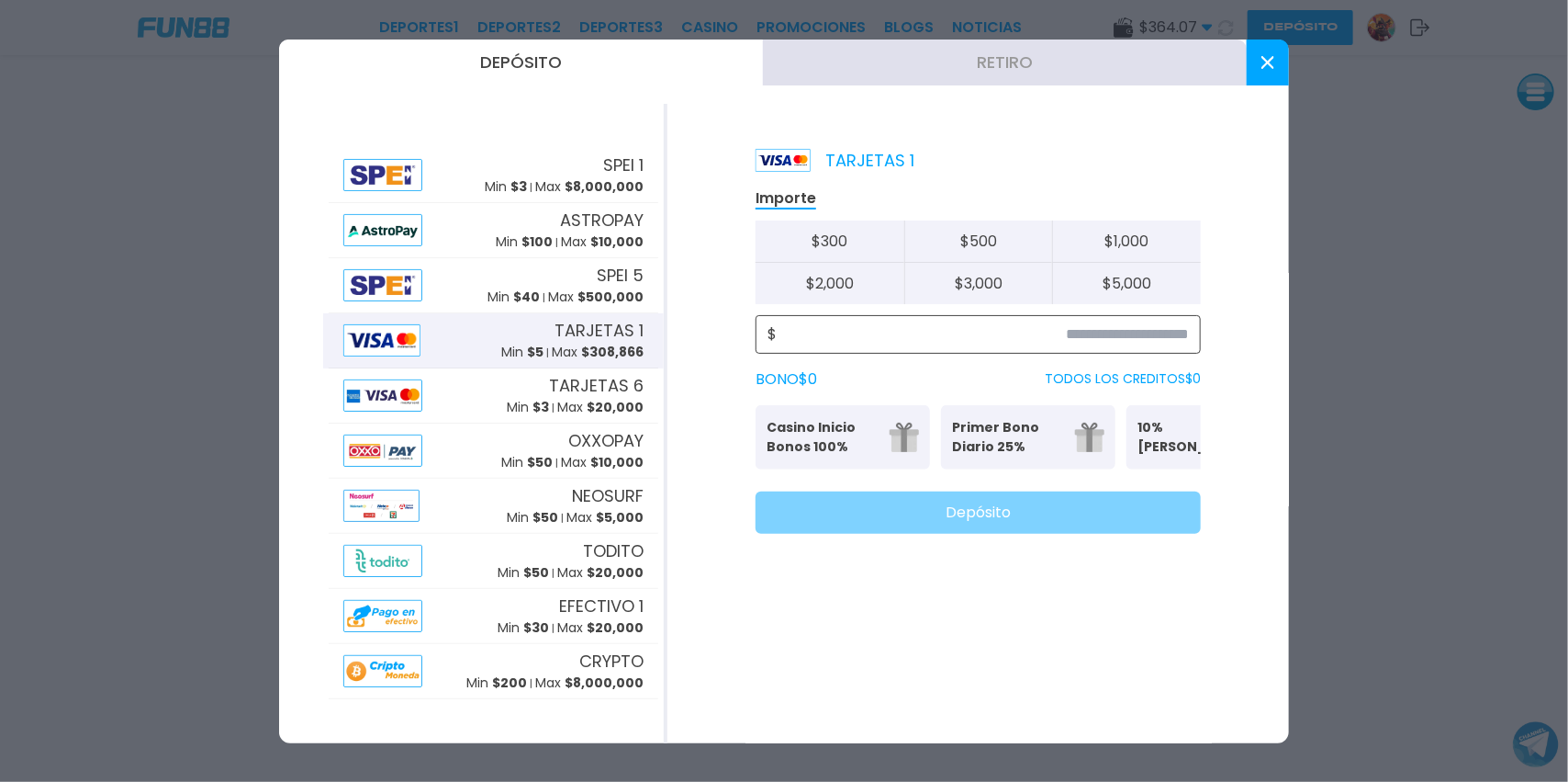
click at [1028, 328] on input at bounding box center [983, 334] width 412 height 22
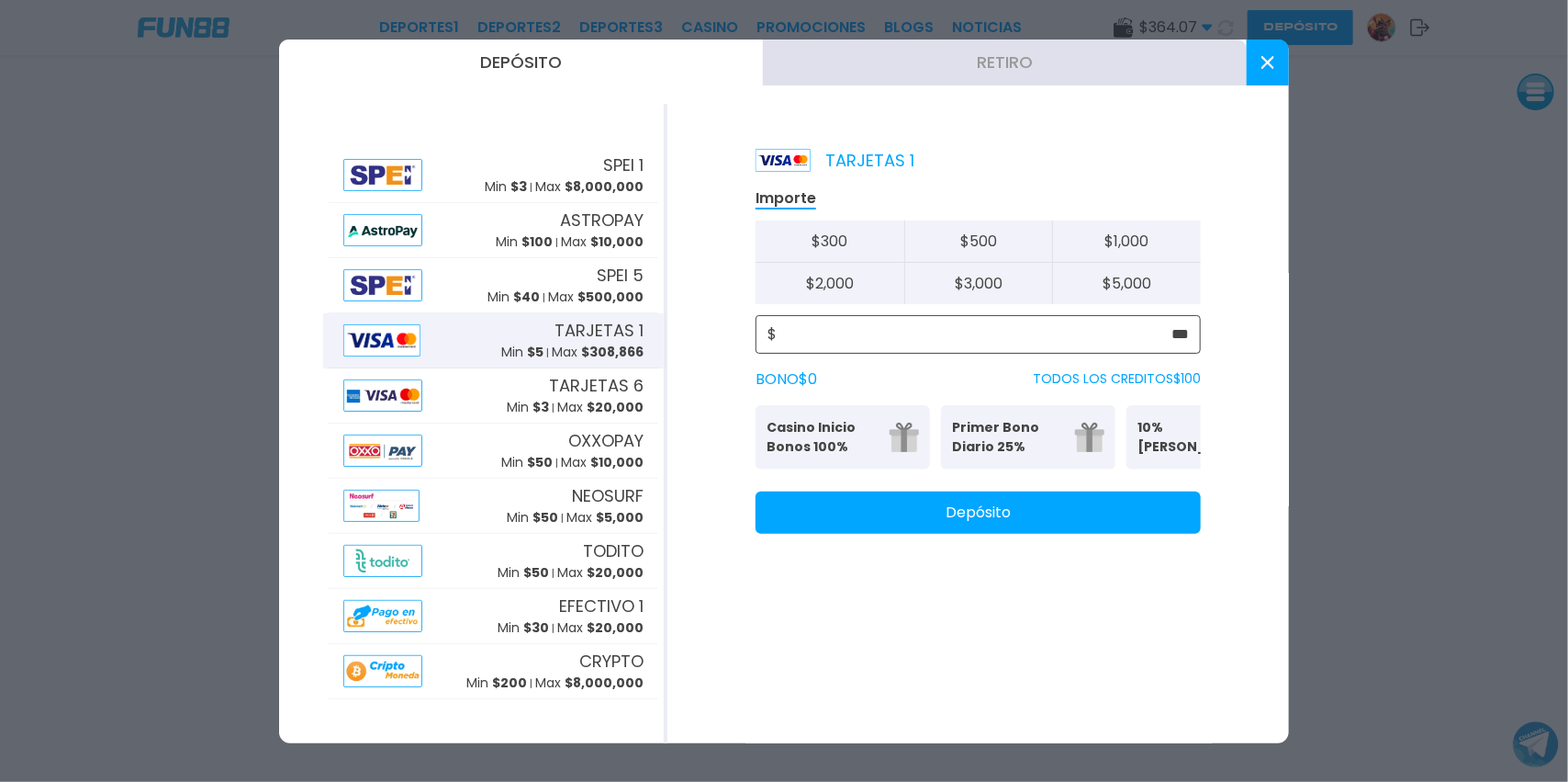
type input "***"
click at [865, 516] on button "Depósito" at bounding box center [978, 513] width 445 height 42
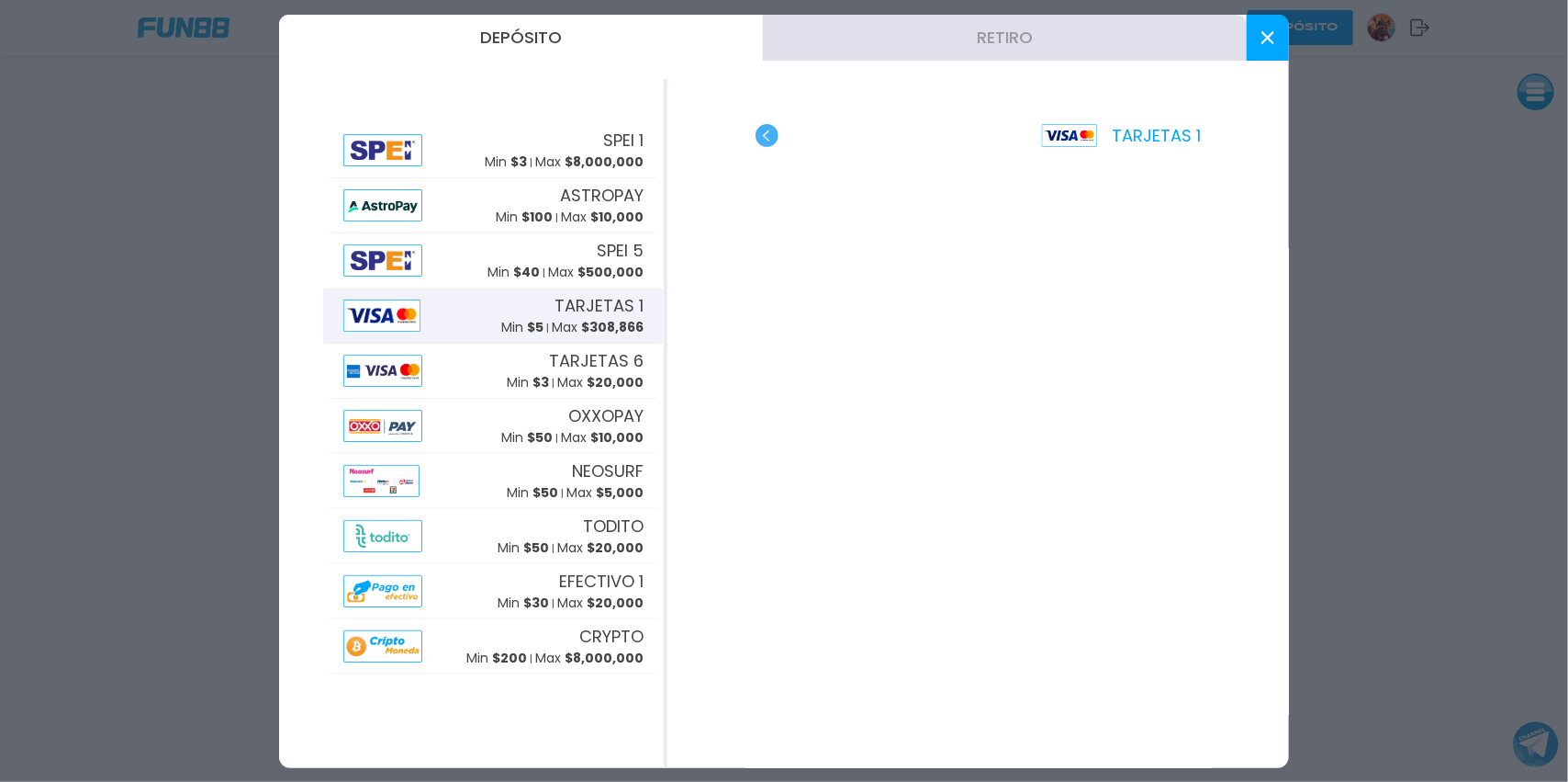
click at [1267, 14] on button at bounding box center [1268, 38] width 42 height 46
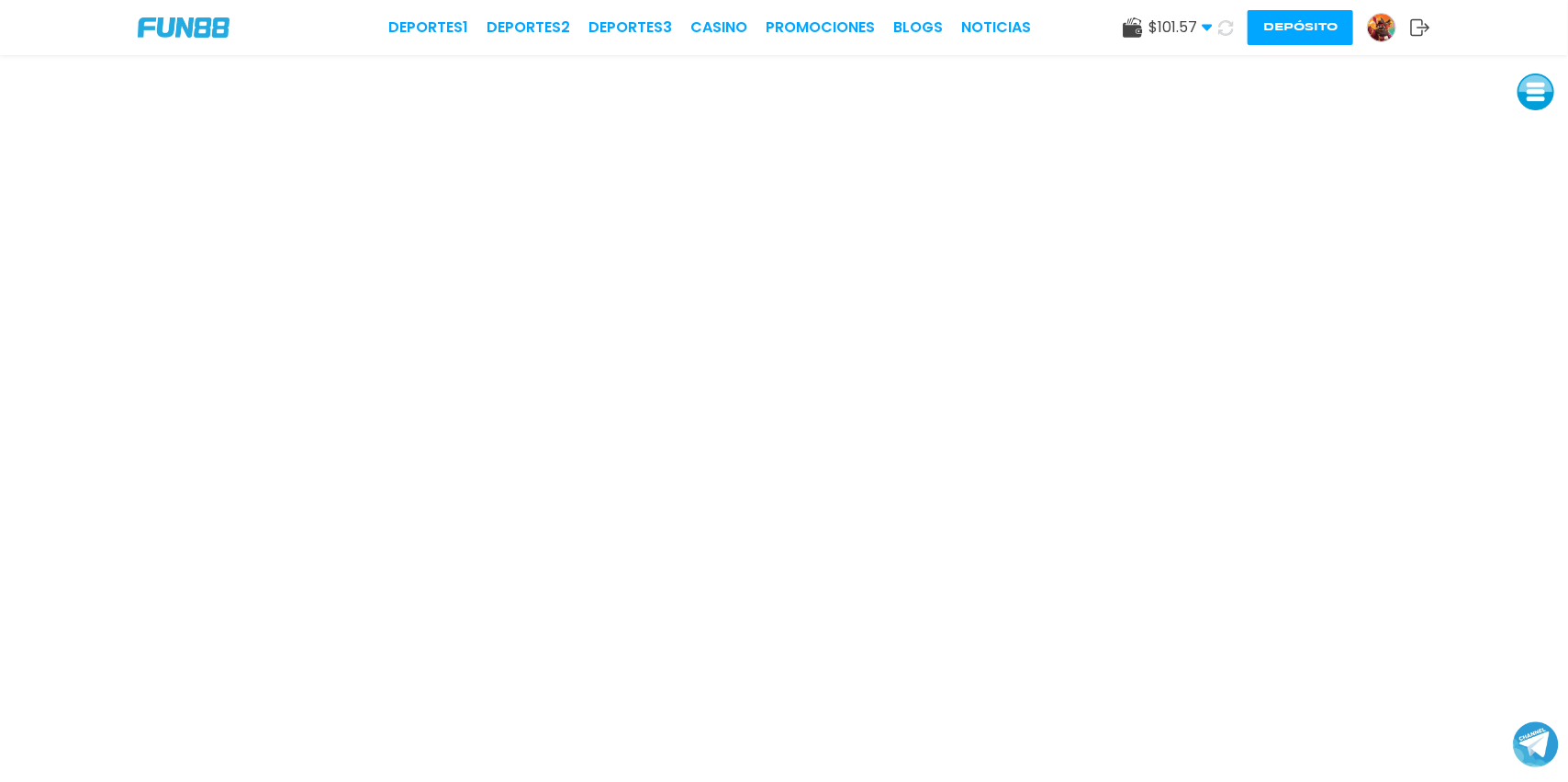
click at [1371, 37] on img at bounding box center [1382, 27] width 28 height 28
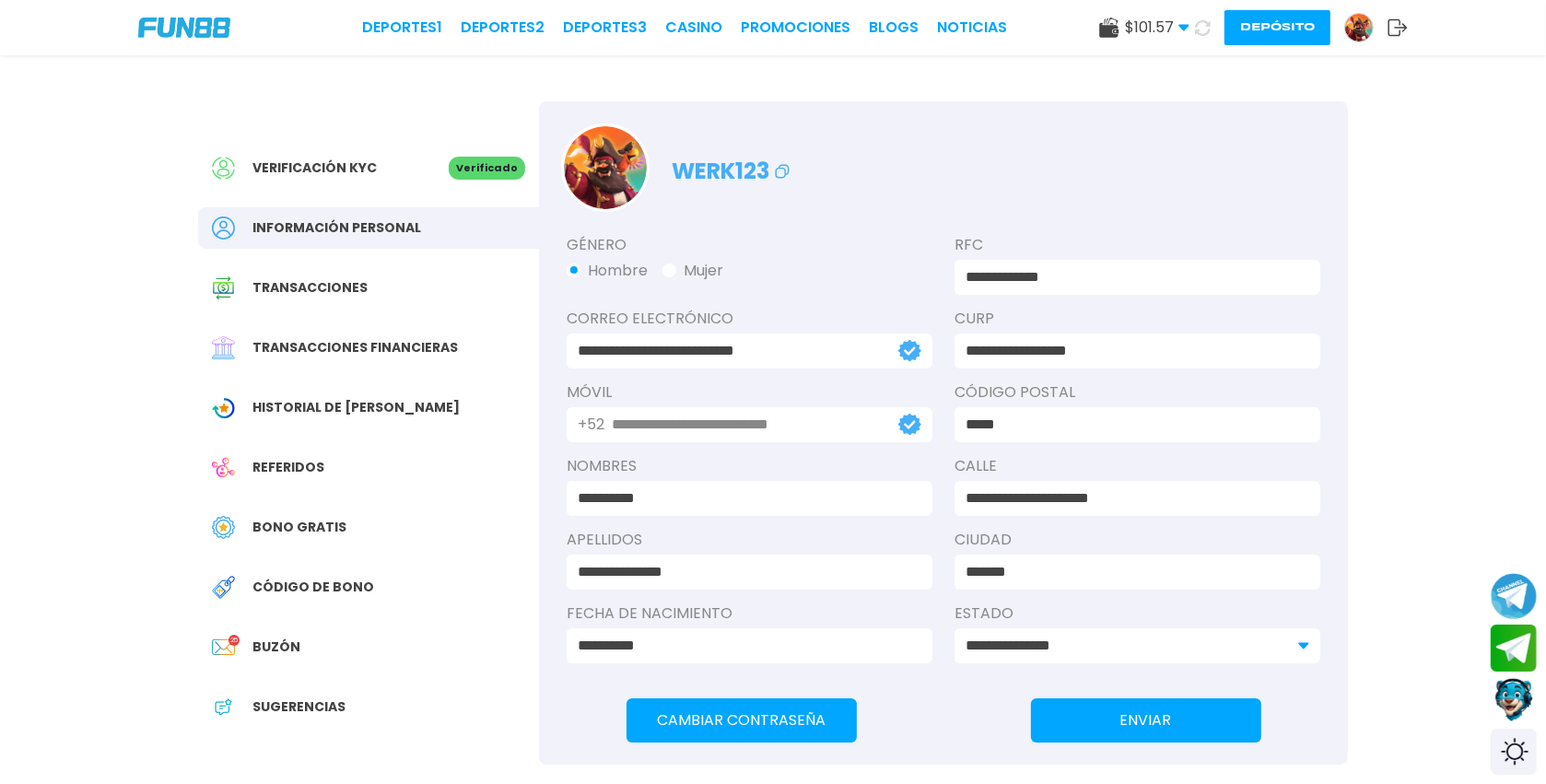
click at [329, 529] on span "Bono Gratis" at bounding box center [299, 527] width 94 height 19
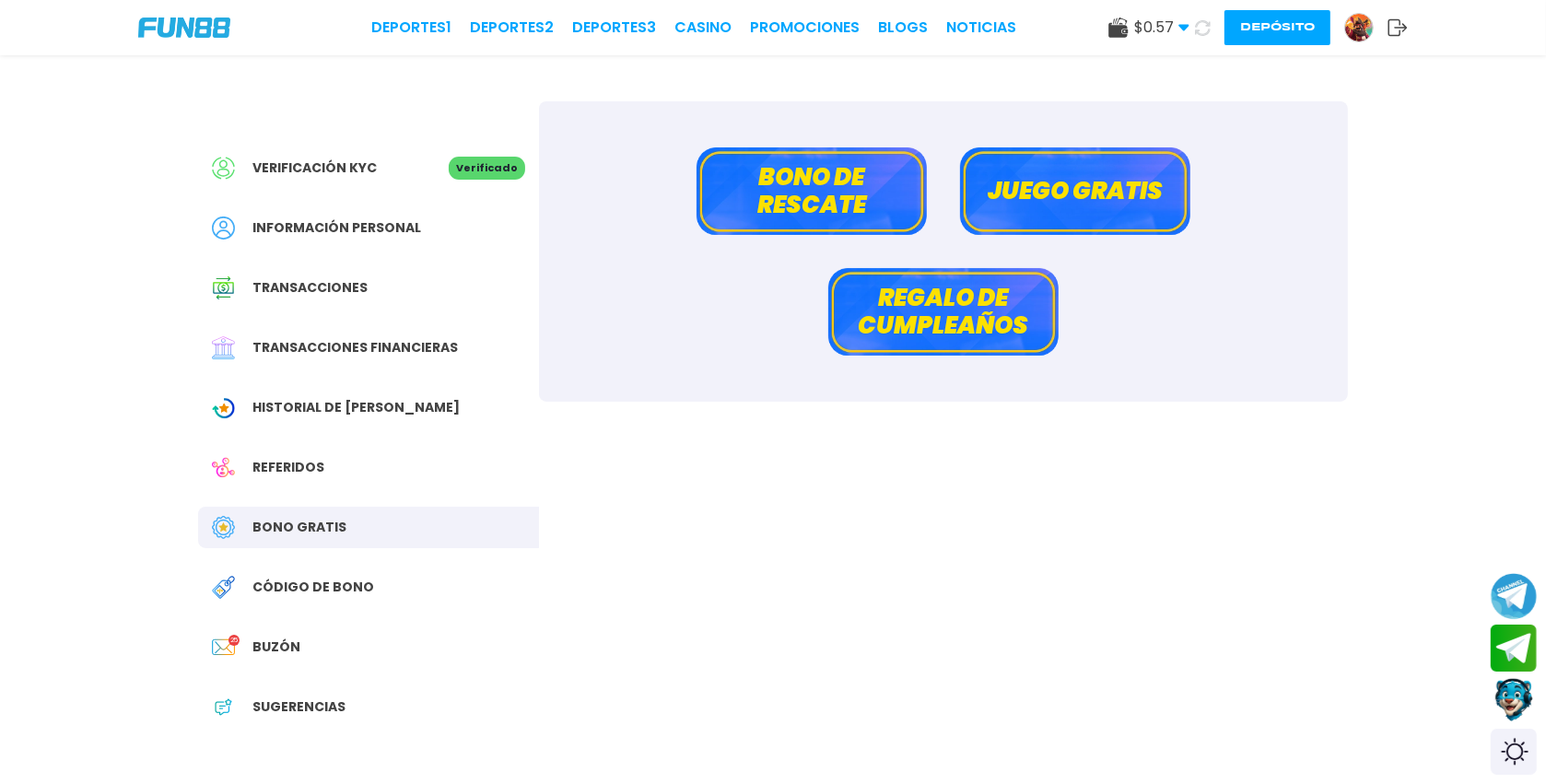
click at [823, 197] on button "Bono de rescate" at bounding box center [811, 190] width 230 height 88
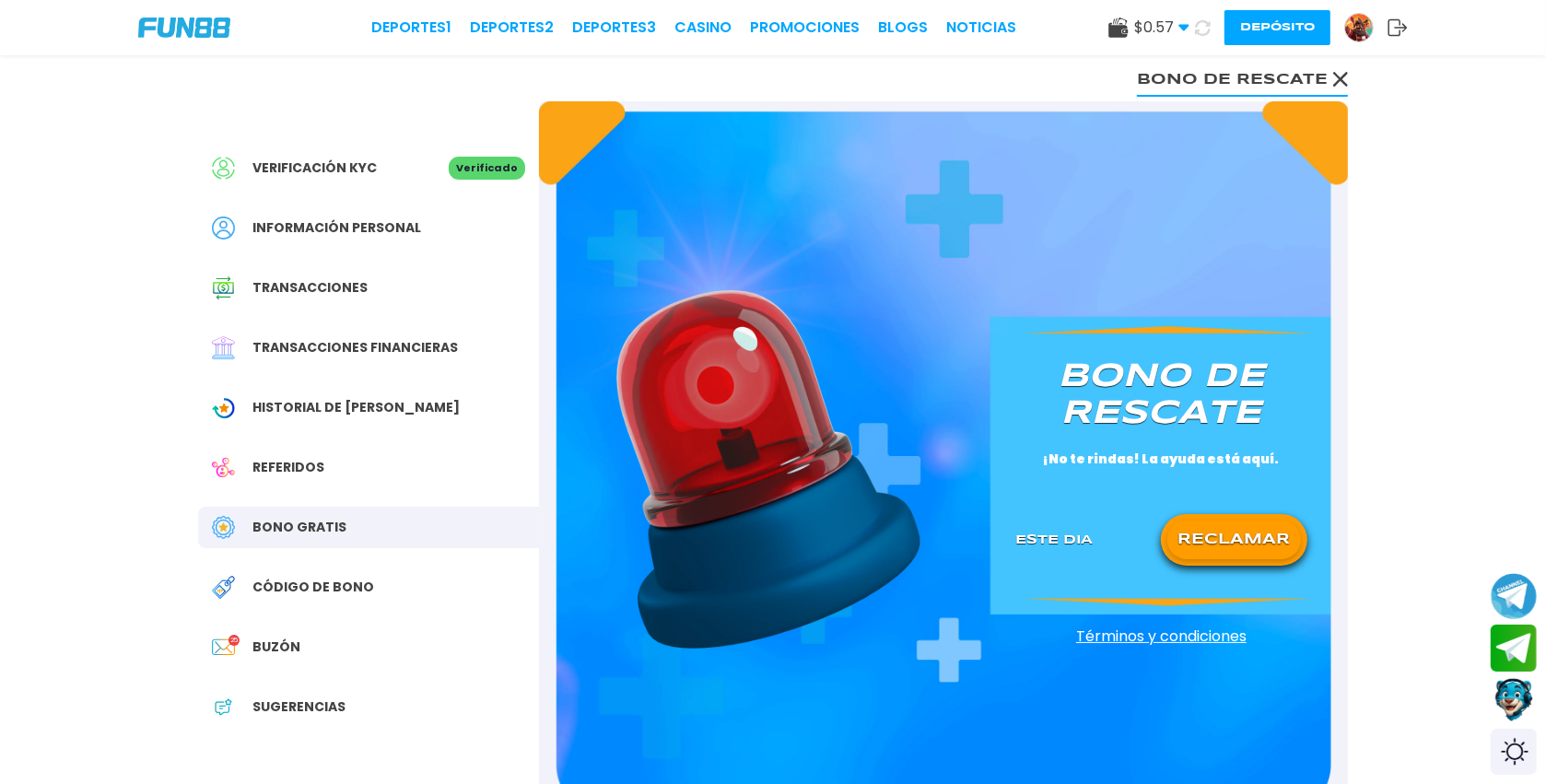
click at [1287, 534] on button "RECLAMAR" at bounding box center [1234, 539] width 133 height 39
click at [1287, 534] on div at bounding box center [1234, 540] width 133 height 23
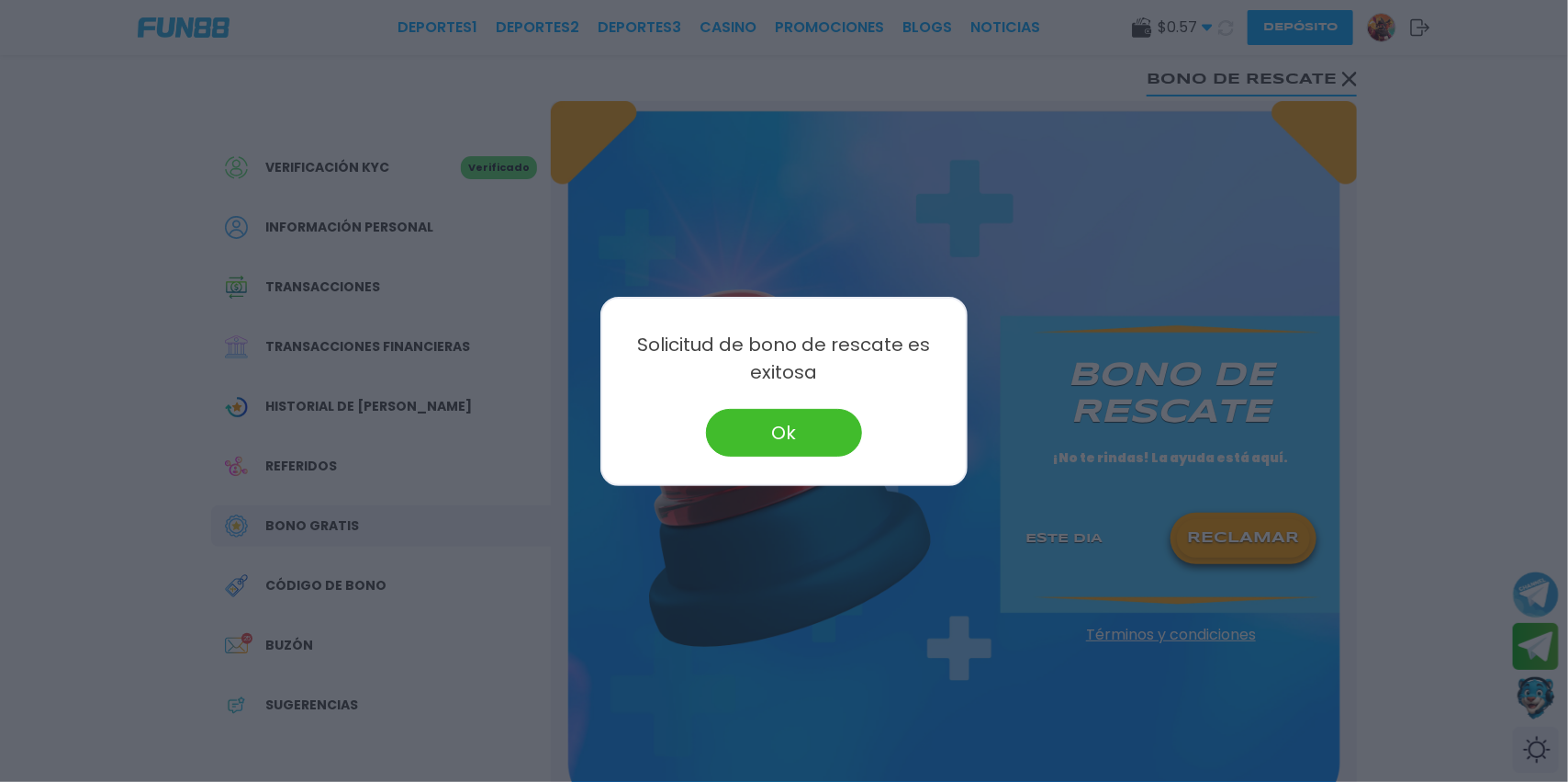
click at [750, 415] on button "Ok" at bounding box center [784, 433] width 156 height 48
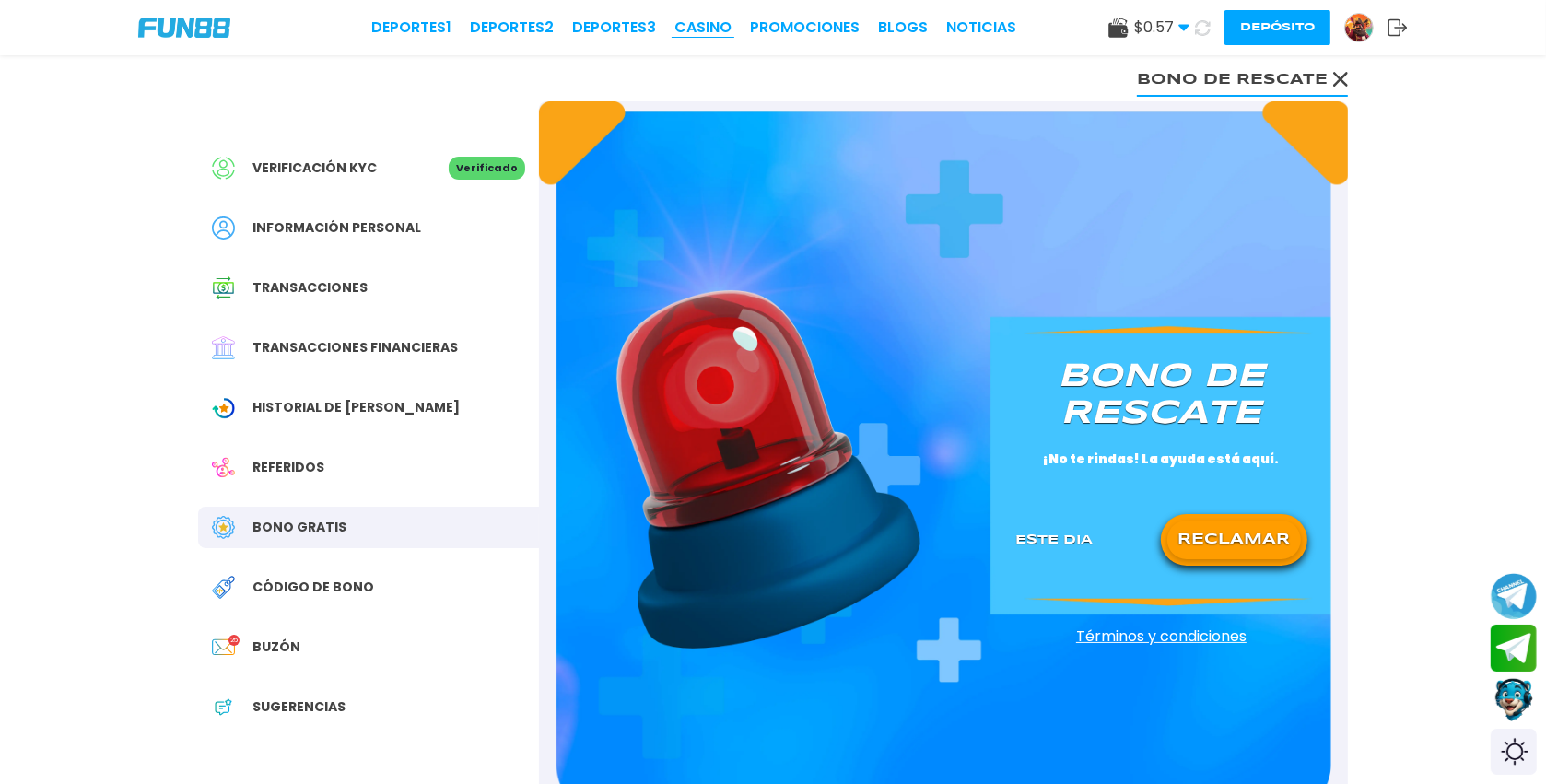
click at [700, 27] on link "CASINO" at bounding box center [702, 27] width 57 height 22
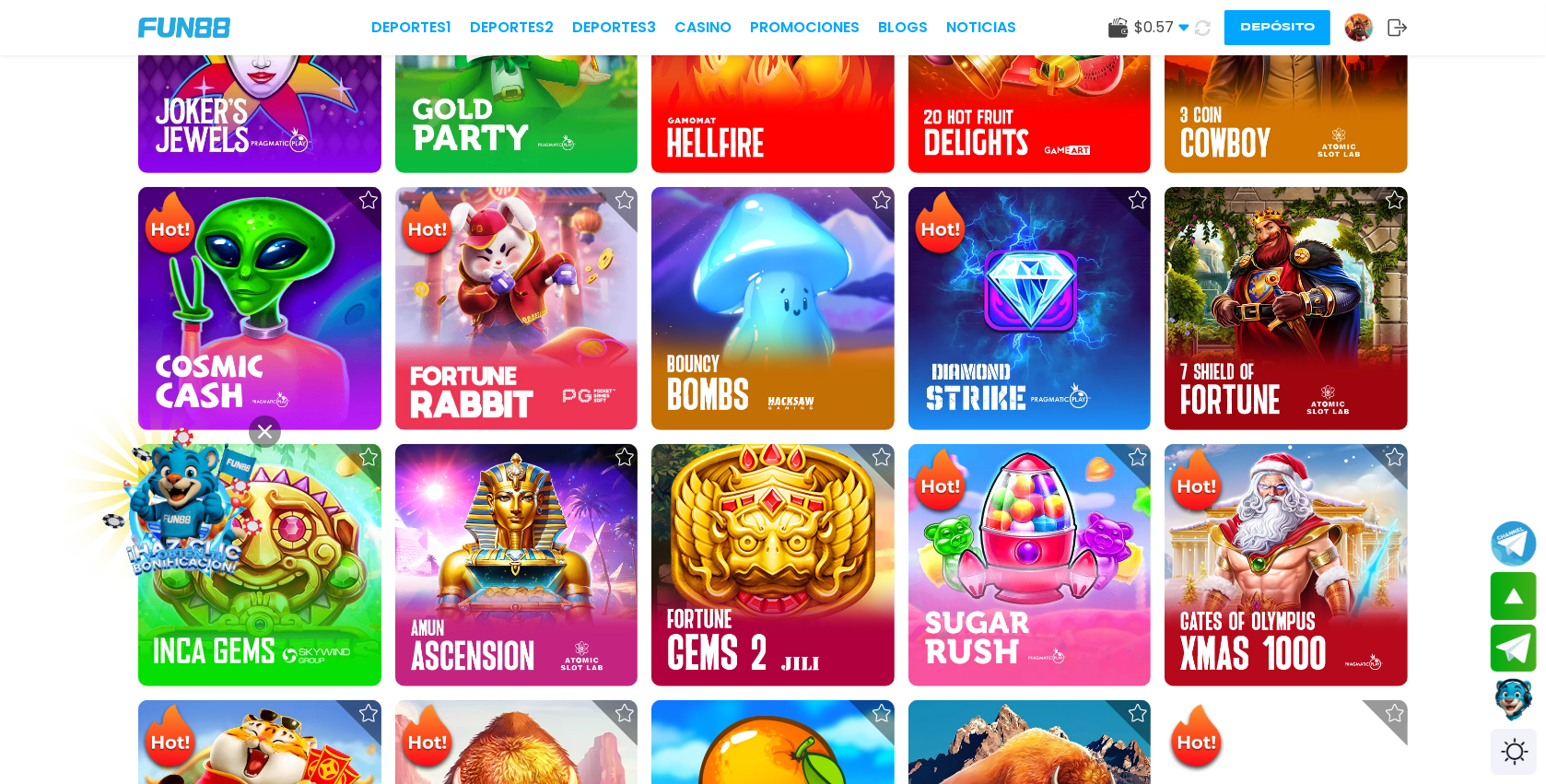
scroll to position [704, 0]
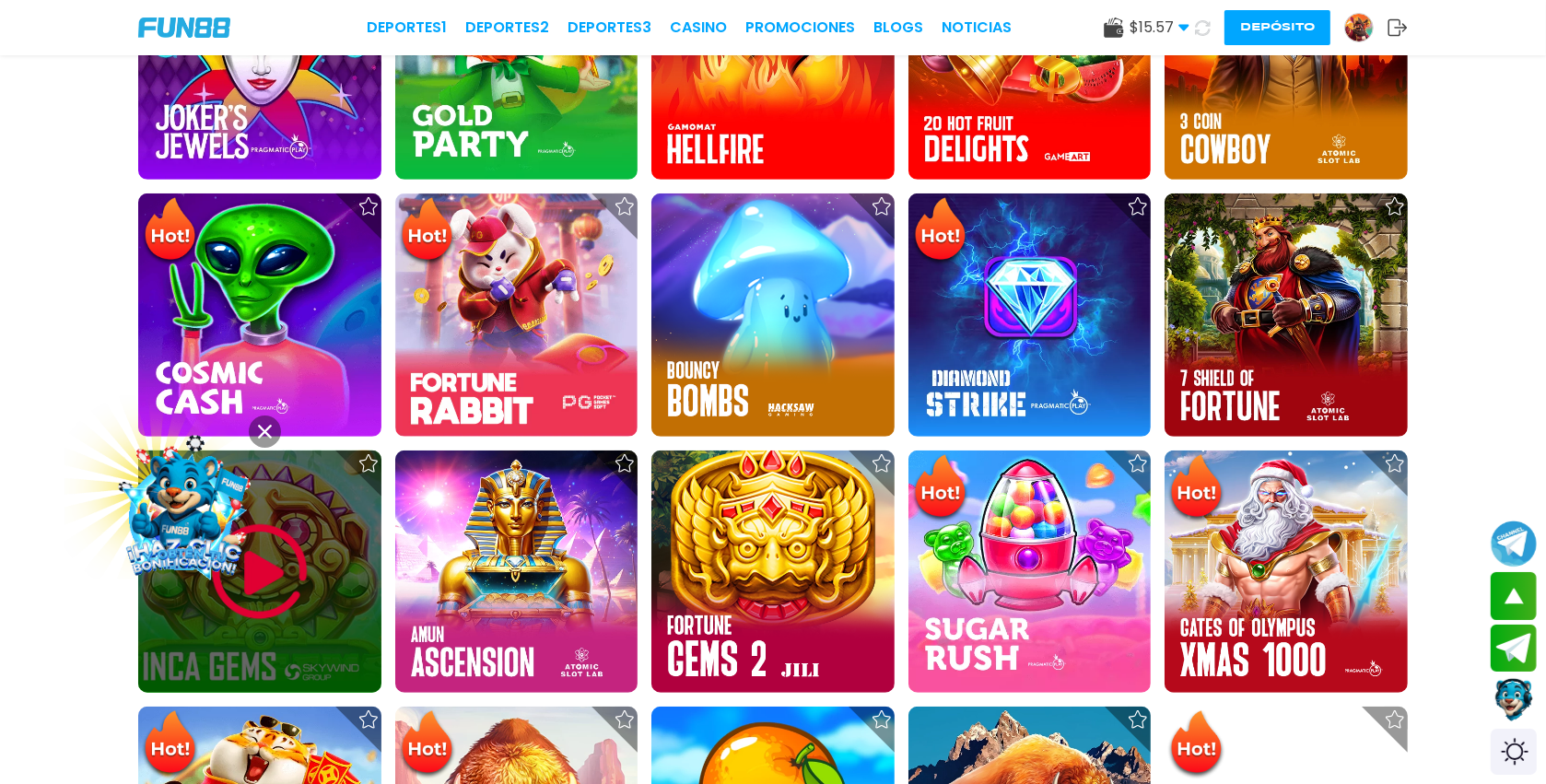
click at [356, 585] on div at bounding box center [260, 572] width 244 height 244
